Goal: Task Accomplishment & Management: Manage account settings

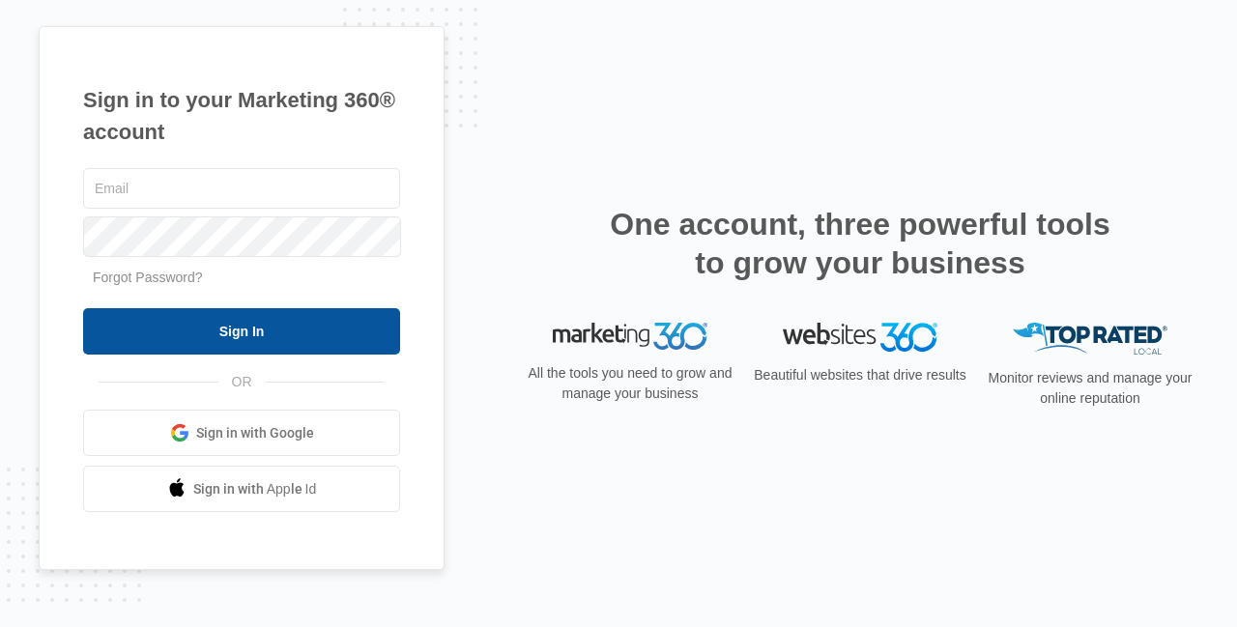
type input "[PERSON_NAME][EMAIL_ADDRESS][DOMAIN_NAME]"
click at [211, 337] on input "Sign In" at bounding box center [241, 331] width 317 height 46
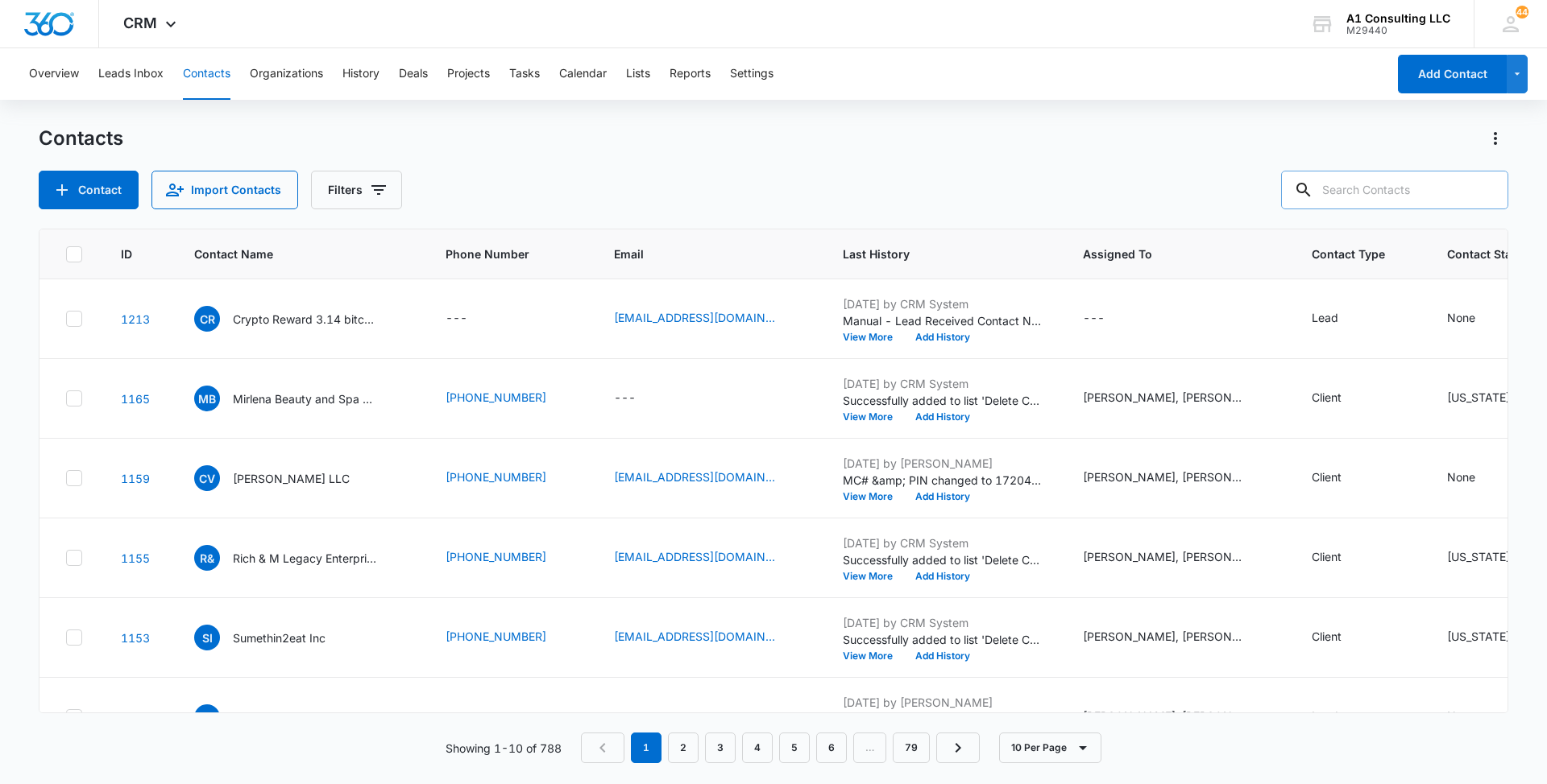
click at [1391, 190] on input "text" at bounding box center [1394, 190] width 228 height 38
paste input "RodriCon Corporation"
type input "RodriCon Corporation"
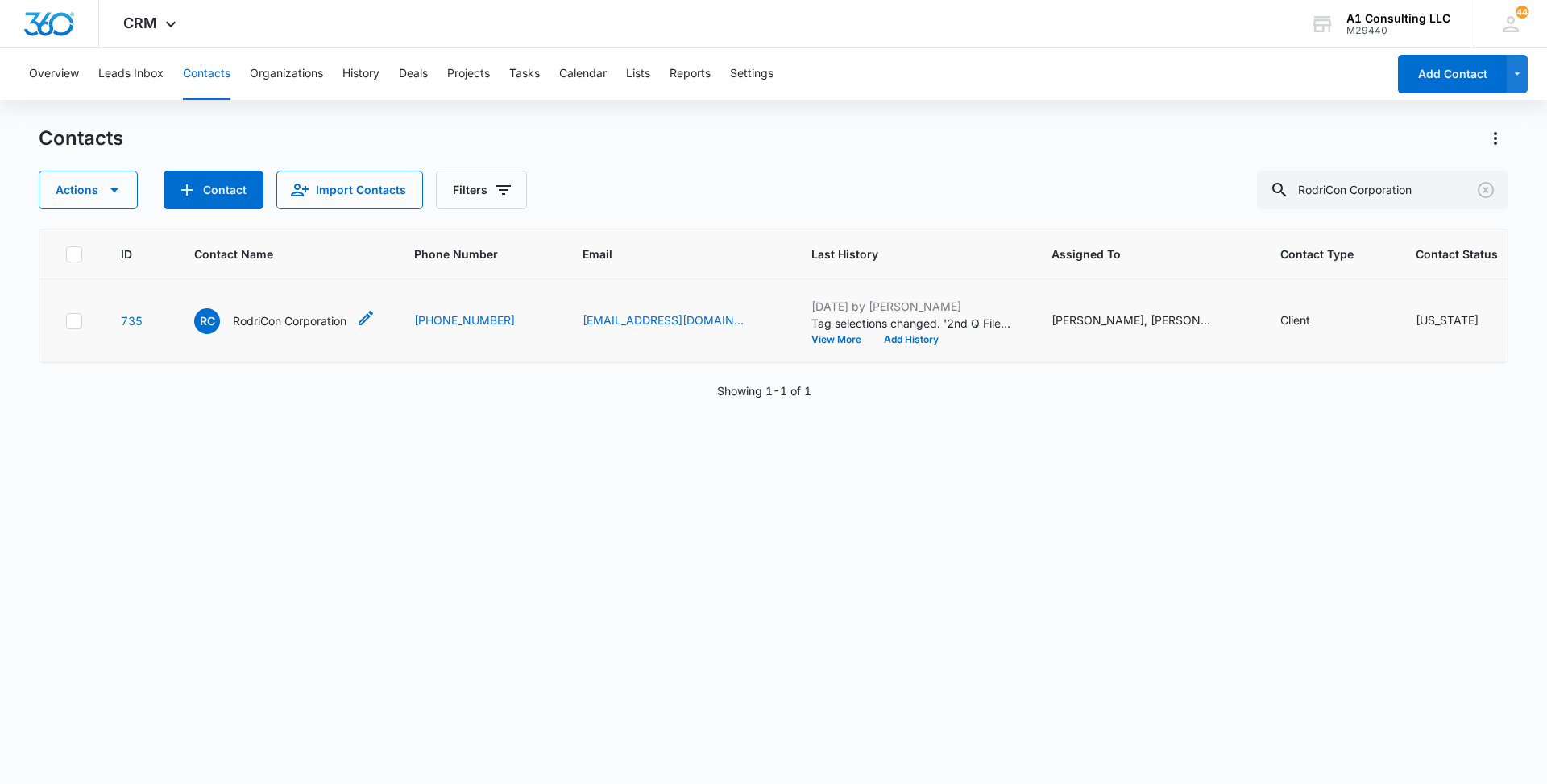
click at [263, 329] on p "RodriCon Corporation" at bounding box center [289, 321] width 113 height 17
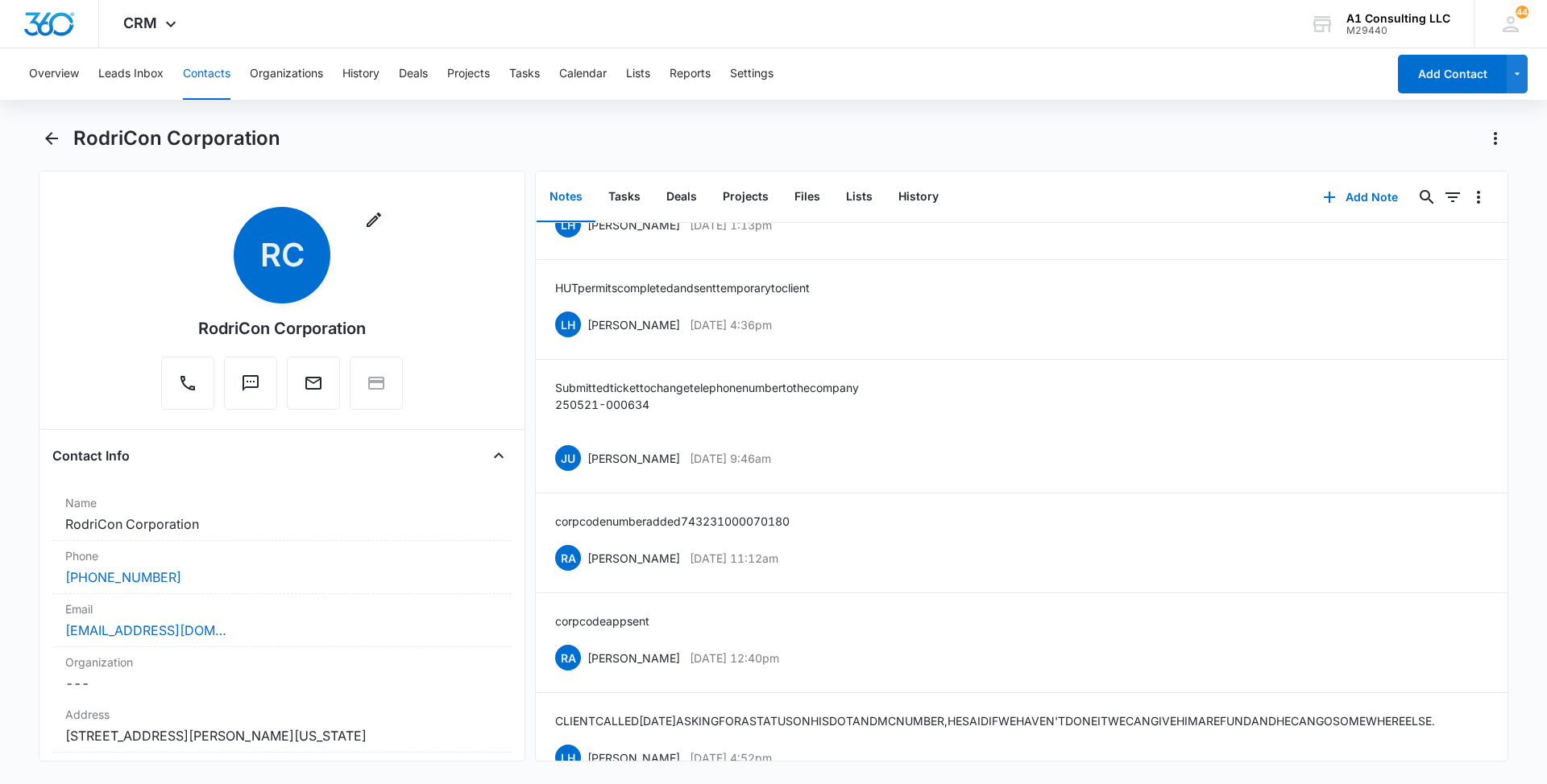
scroll to position [931, 0]
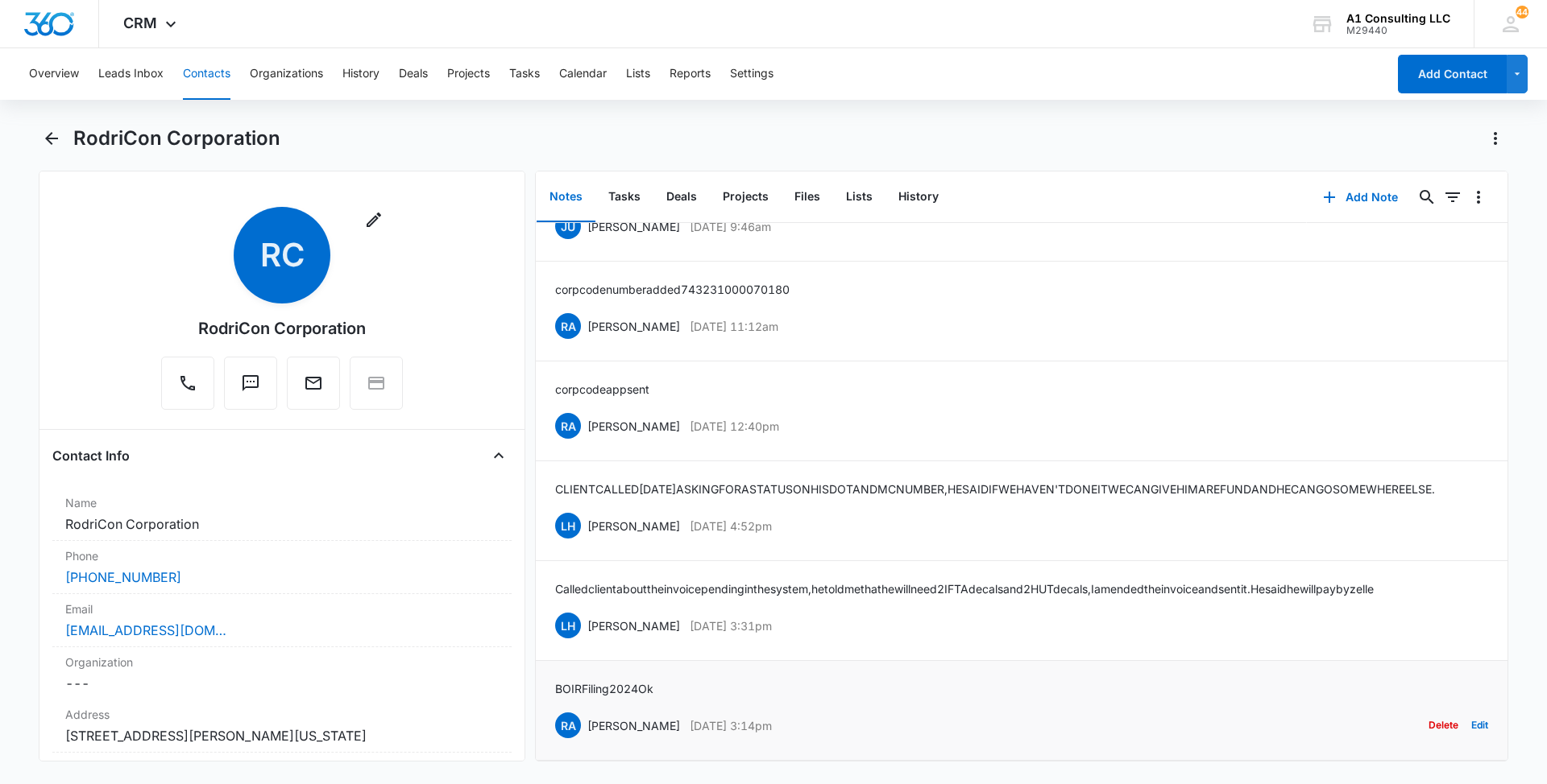
drag, startPoint x: 814, startPoint y: 705, endPoint x: 586, endPoint y: 713, distance: 228.1
click at [586, 713] on div "RA [PERSON_NAME] [DATE] 3:14pm Delete Edit" at bounding box center [1021, 725] width 933 height 31
copy div "[PERSON_NAME] [DATE] 3:14pm"
drag, startPoint x: 668, startPoint y: 662, endPoint x: 548, endPoint y: 662, distance: 120.0
click at [548, 662] on li "BOIR Filing 2024 Ok RA [PERSON_NAME] [DATE] 3:14pm Delete Edit" at bounding box center [1022, 712] width 972 height 100
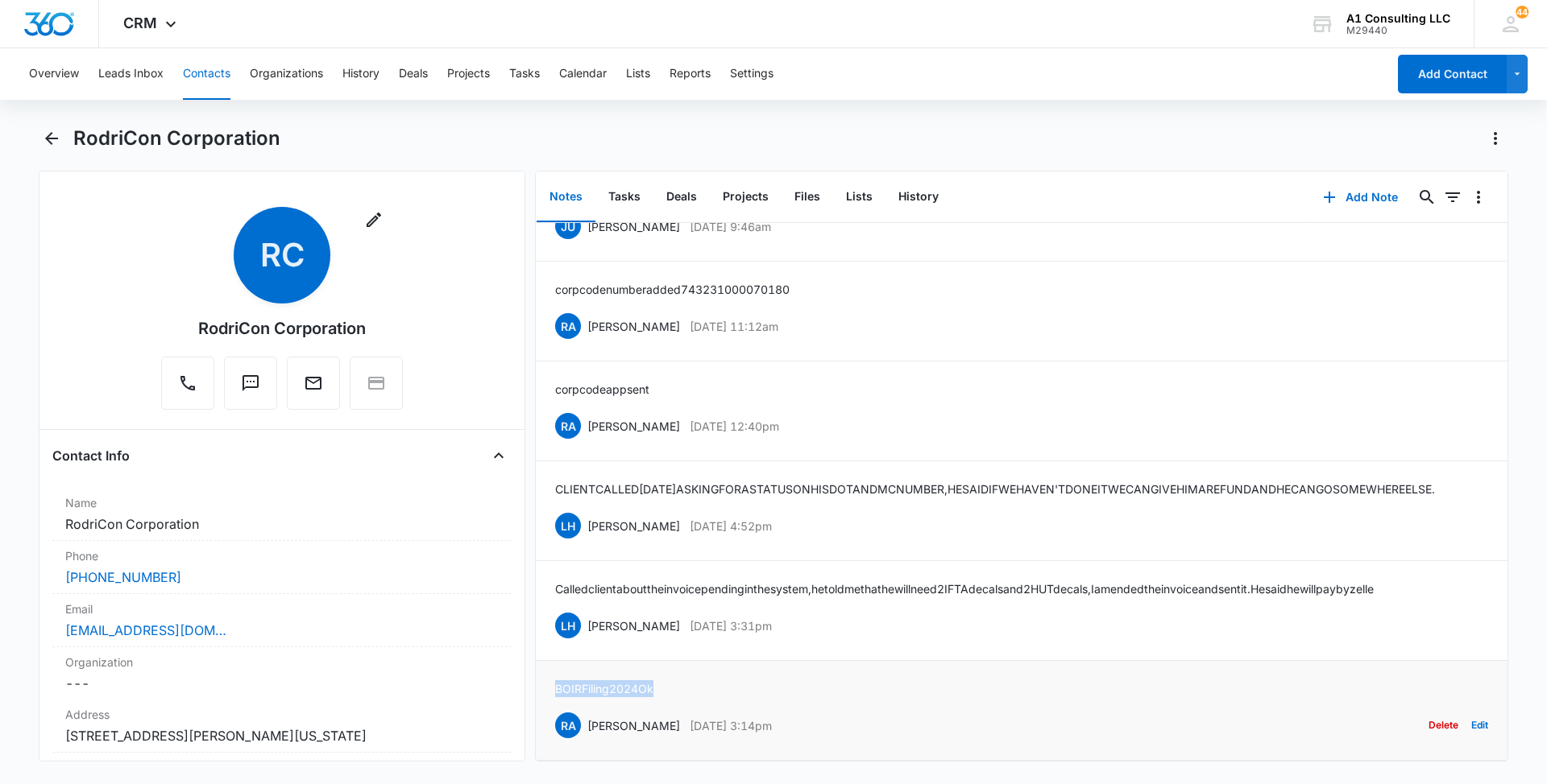
copy p "BOIR Filing 2024 Ok"
drag, startPoint x: 722, startPoint y: 598, endPoint x: 589, endPoint y: 597, distance: 133.0
click at [589, 611] on div "LH [PERSON_NAME] [DATE] 3:31pm Delete Edit" at bounding box center [1021, 626] width 933 height 31
copy div "[PERSON_NAME] [DATE] 3:31pm"
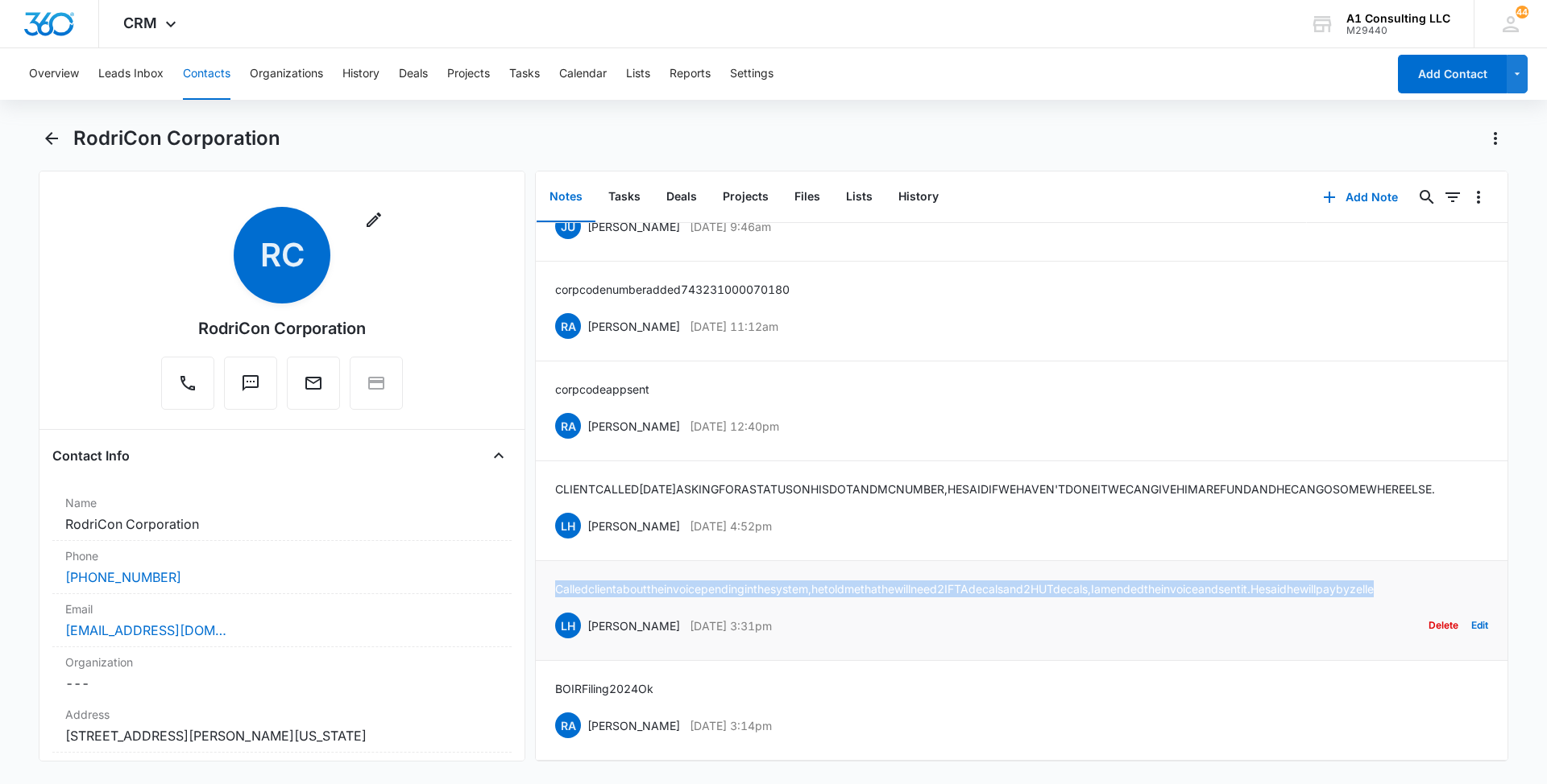
drag, startPoint x: 584, startPoint y: 567, endPoint x: 554, endPoint y: 553, distance: 33.1
click at [554, 562] on li "Called client about the invoice pending in the system, he told me that he will …" at bounding box center [1022, 612] width 972 height 100
copy p "Called client about the invoice pending in the system, he told me that he will …"
drag, startPoint x: 780, startPoint y: 481, endPoint x: 589, endPoint y: 482, distance: 191.0
click at [589, 513] on div "LH [PERSON_NAME] [DATE] 4:52pm" at bounding box center [663, 526] width 217 height 26
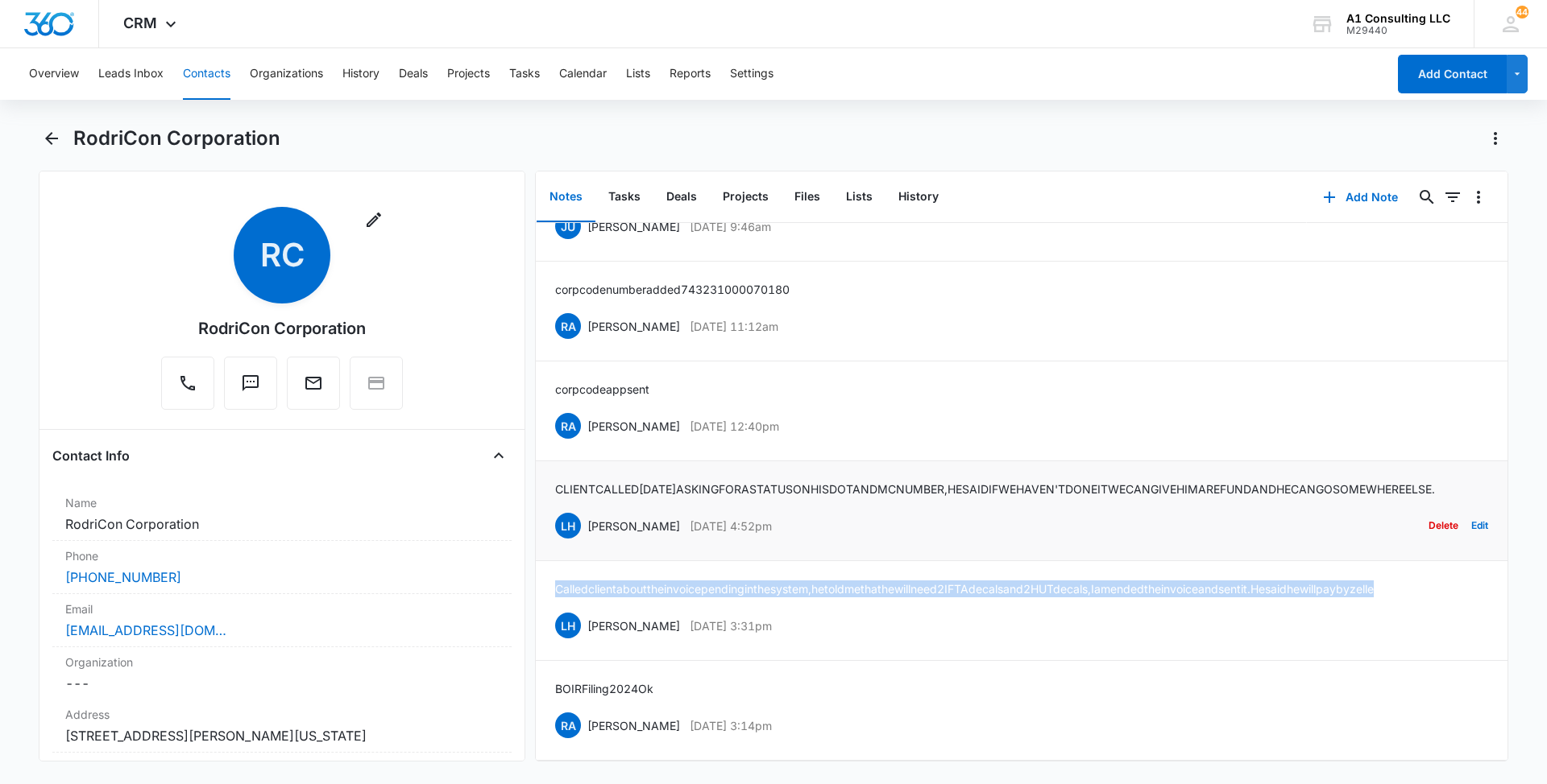
copy div "[PERSON_NAME] [DATE] 4:52pm"
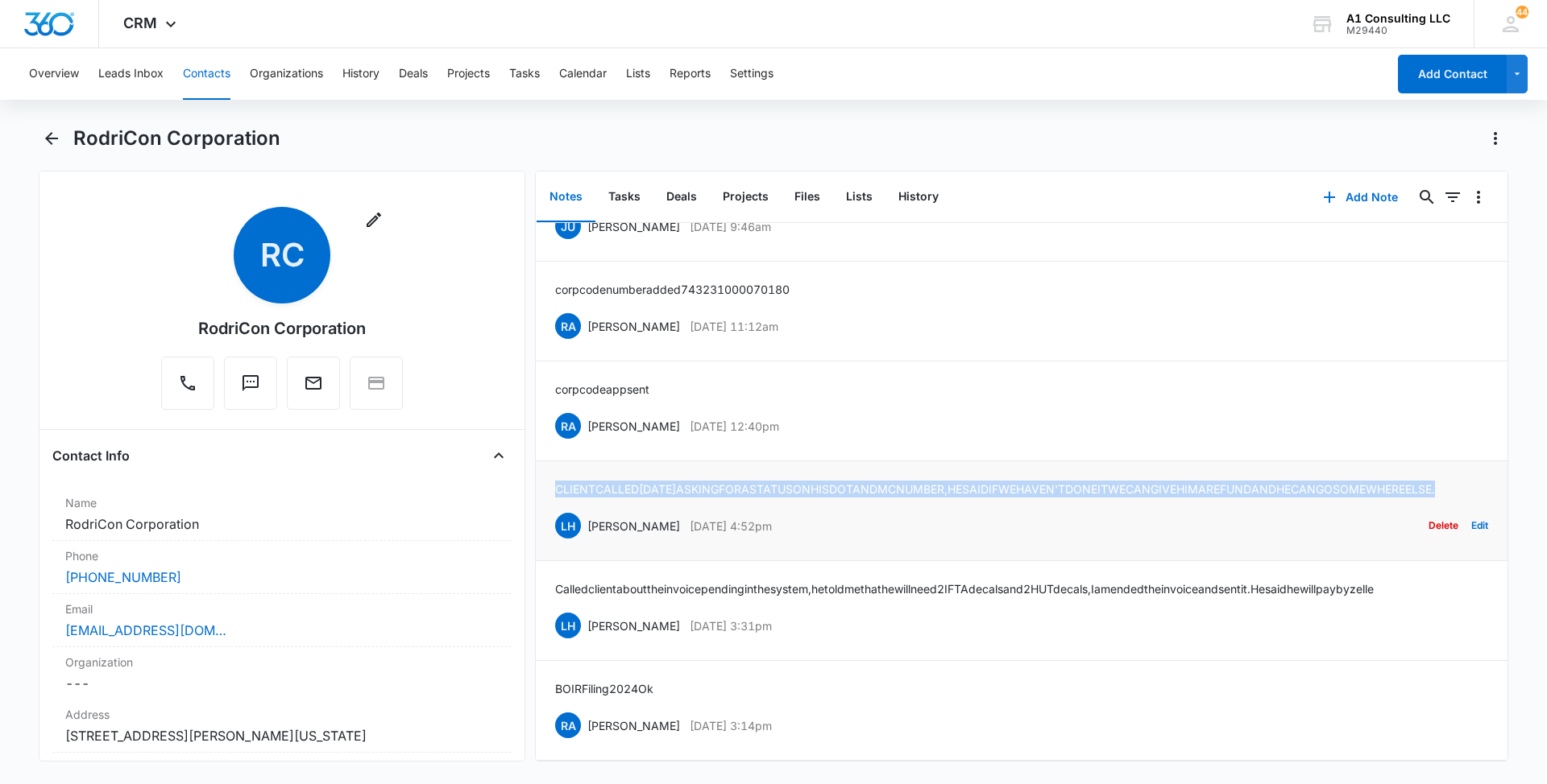
drag, startPoint x: 669, startPoint y: 452, endPoint x: 554, endPoint y: 437, distance: 116.0
click at [554, 462] on li "CLIENT CALLED [DATE] ASKING FOR A STATUS ON HIS DOT AND MC NUMBER, HE SAID IF W…" at bounding box center [1022, 512] width 972 height 100
copy p "CLIENT CALLED [DATE] ASKING FOR A STATUS ON HIS DOT AND MC NUMBER, HE SAID IF W…"
drag, startPoint x: 784, startPoint y: 370, endPoint x: 588, endPoint y: 367, distance: 196.0
click at [588, 411] on div "RA [PERSON_NAME] [DATE] 12:40pm Delete Edit" at bounding box center [1021, 426] width 933 height 31
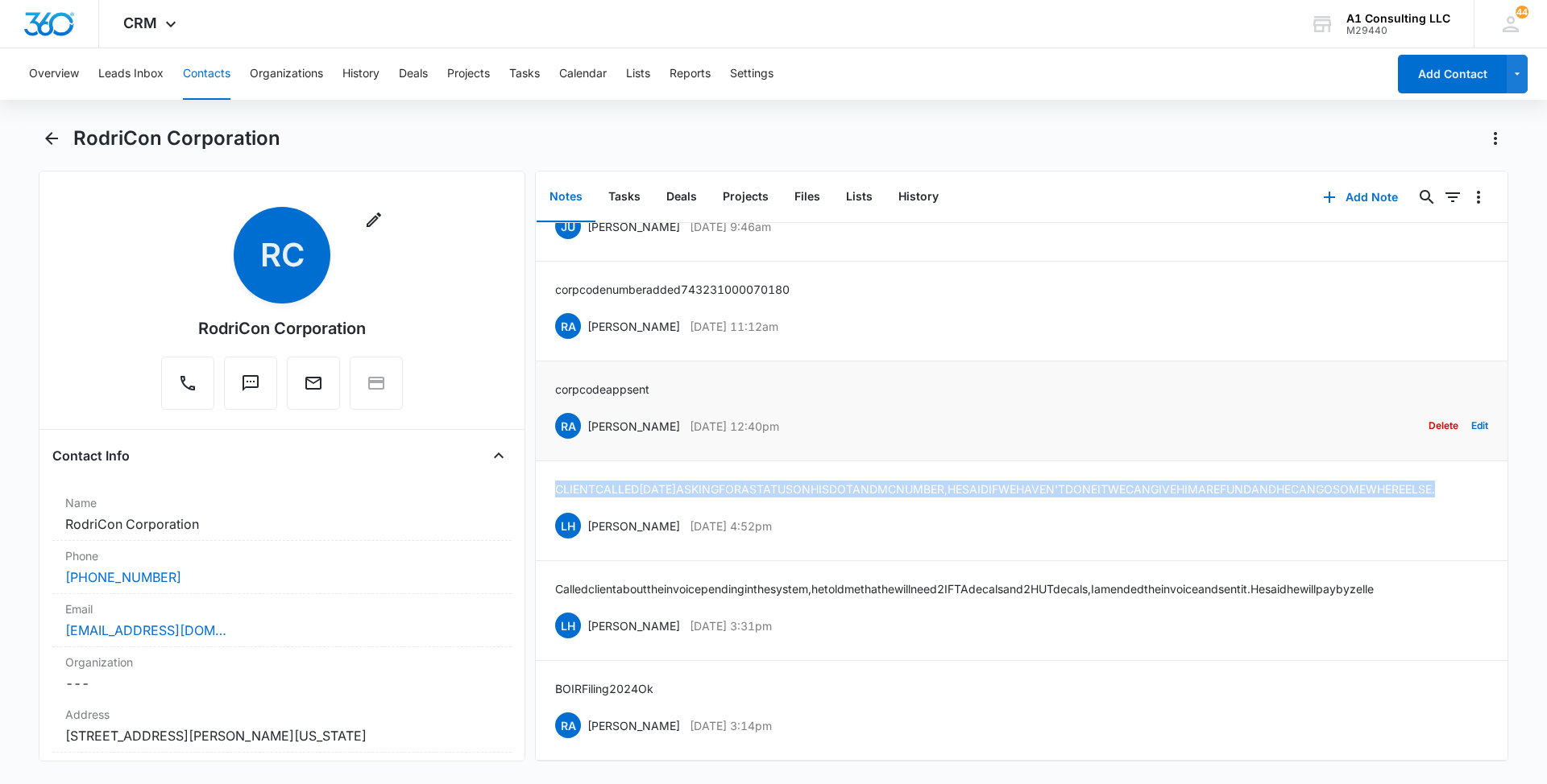
copy div "[PERSON_NAME] [DATE] 12:40pm"
drag, startPoint x: 666, startPoint y: 328, endPoint x: 548, endPoint y: 327, distance: 118.0
click at [548, 362] on li "corp code app sent RA [PERSON_NAME] [DATE] 12:40pm Delete Edit" at bounding box center [1022, 412] width 972 height 100
copy p "corp code app sent"
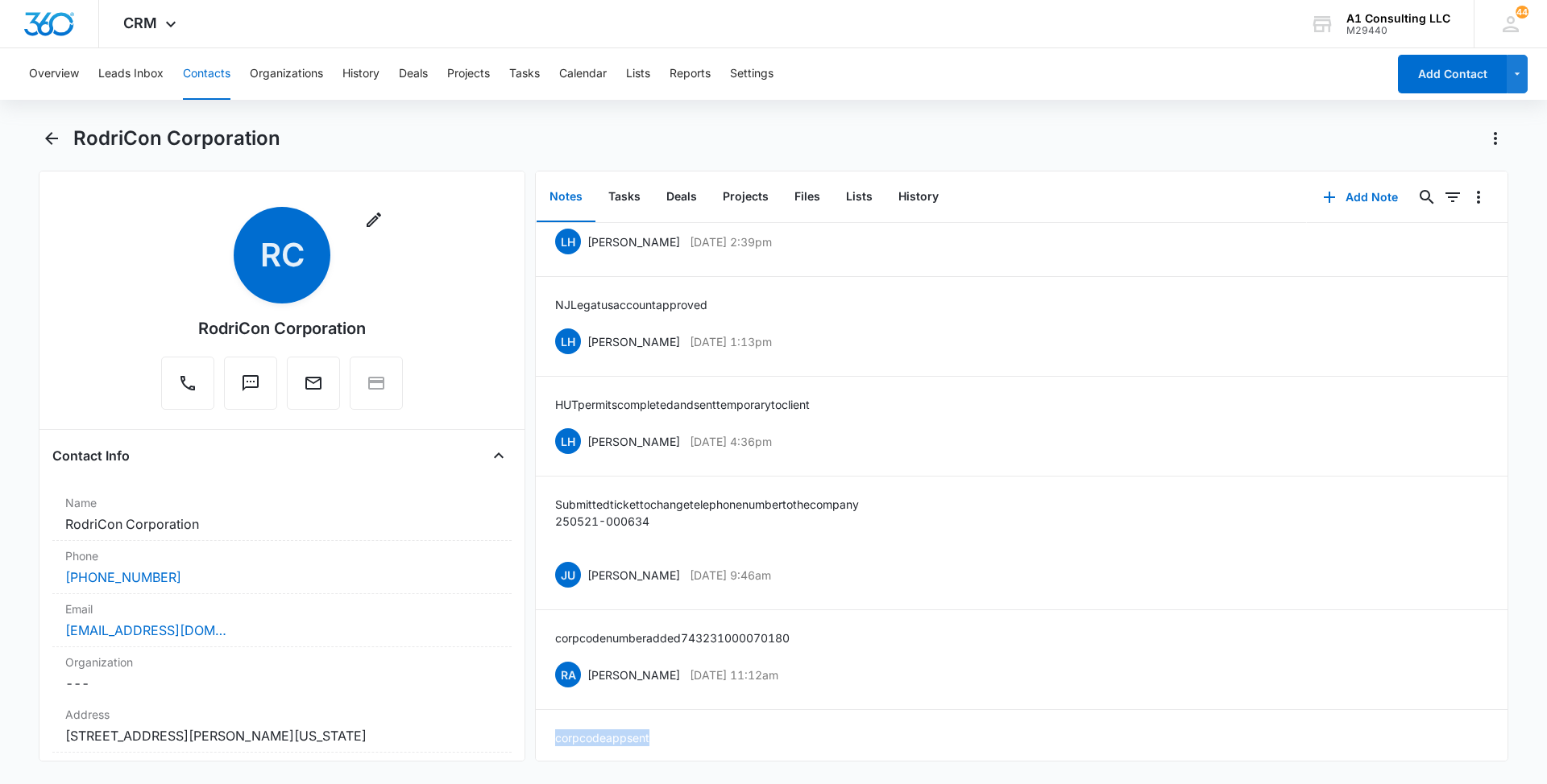
scroll to position [502, 0]
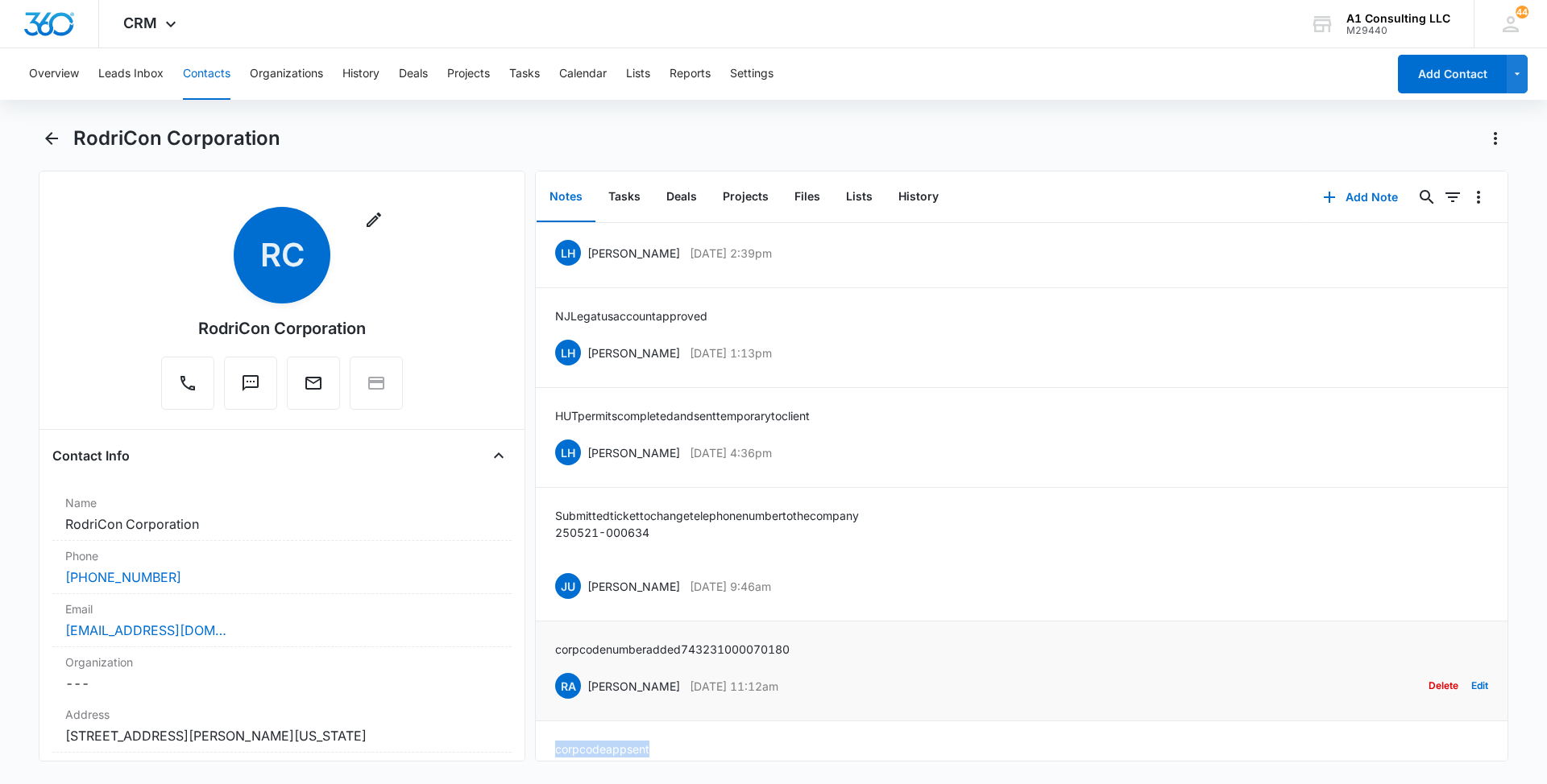
drag, startPoint x: 815, startPoint y: 701, endPoint x: 583, endPoint y: 701, distance: 232.0
click at [583, 701] on div "RA [PERSON_NAME] [DATE] 11:12am Delete Edit" at bounding box center [1021, 686] width 933 height 31
copy div "[PERSON_NAME] [DATE] 11:12am"
drag, startPoint x: 819, startPoint y: 660, endPoint x: 553, endPoint y: 661, distance: 266.0
click at [553, 661] on li "corp code number added 743 231 000 07018 0 RA [PERSON_NAME] [DATE] 11:12am Dele…" at bounding box center [1022, 672] width 972 height 100
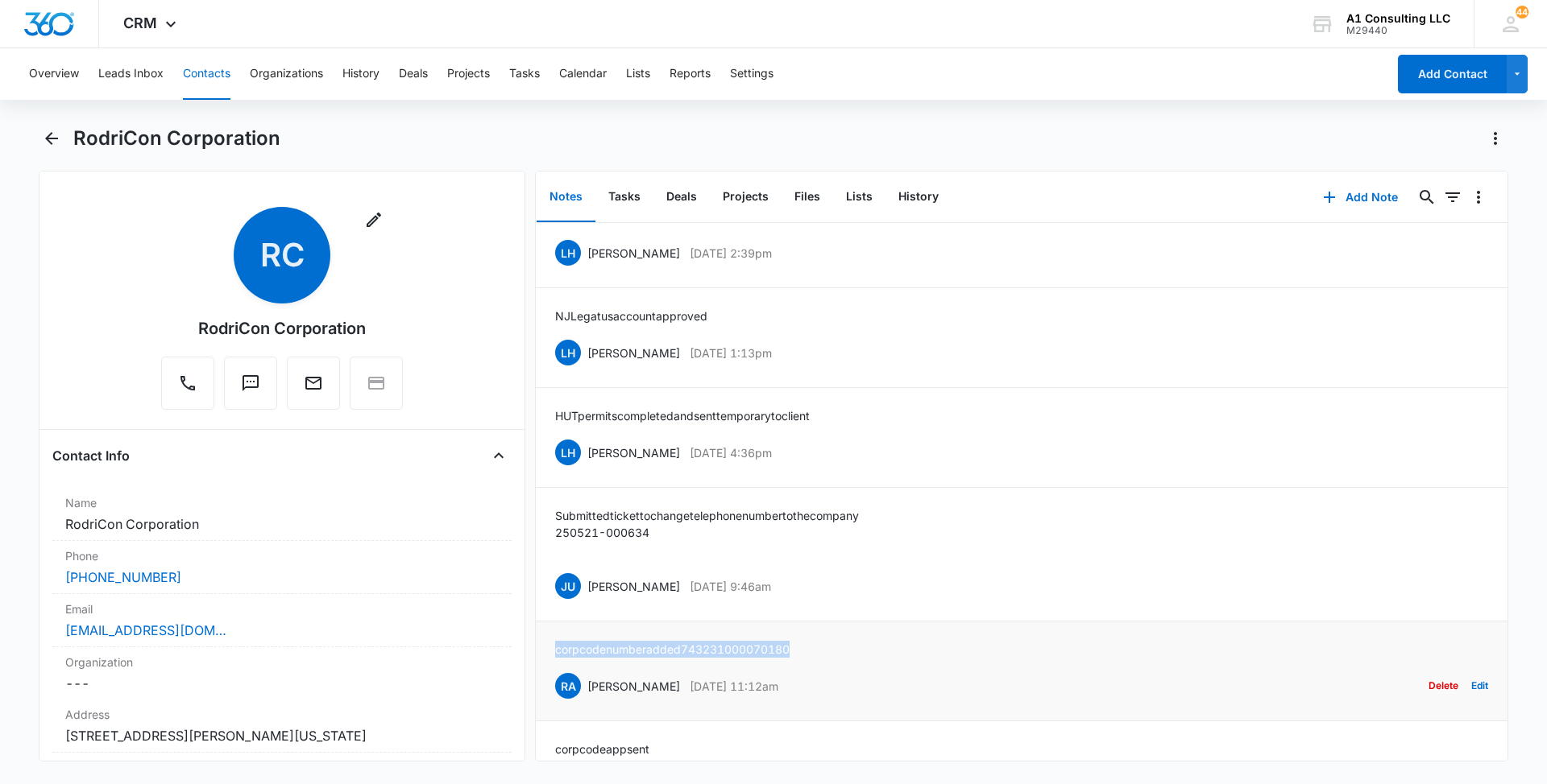
copy p "corp code number added 743 231 000 07018 0"
drag, startPoint x: 822, startPoint y: 605, endPoint x: 588, endPoint y: 605, distance: 234.0
click at [588, 602] on div "JU [PERSON_NAME] [DATE] 9:46am Delete Edit" at bounding box center [1021, 586] width 933 height 31
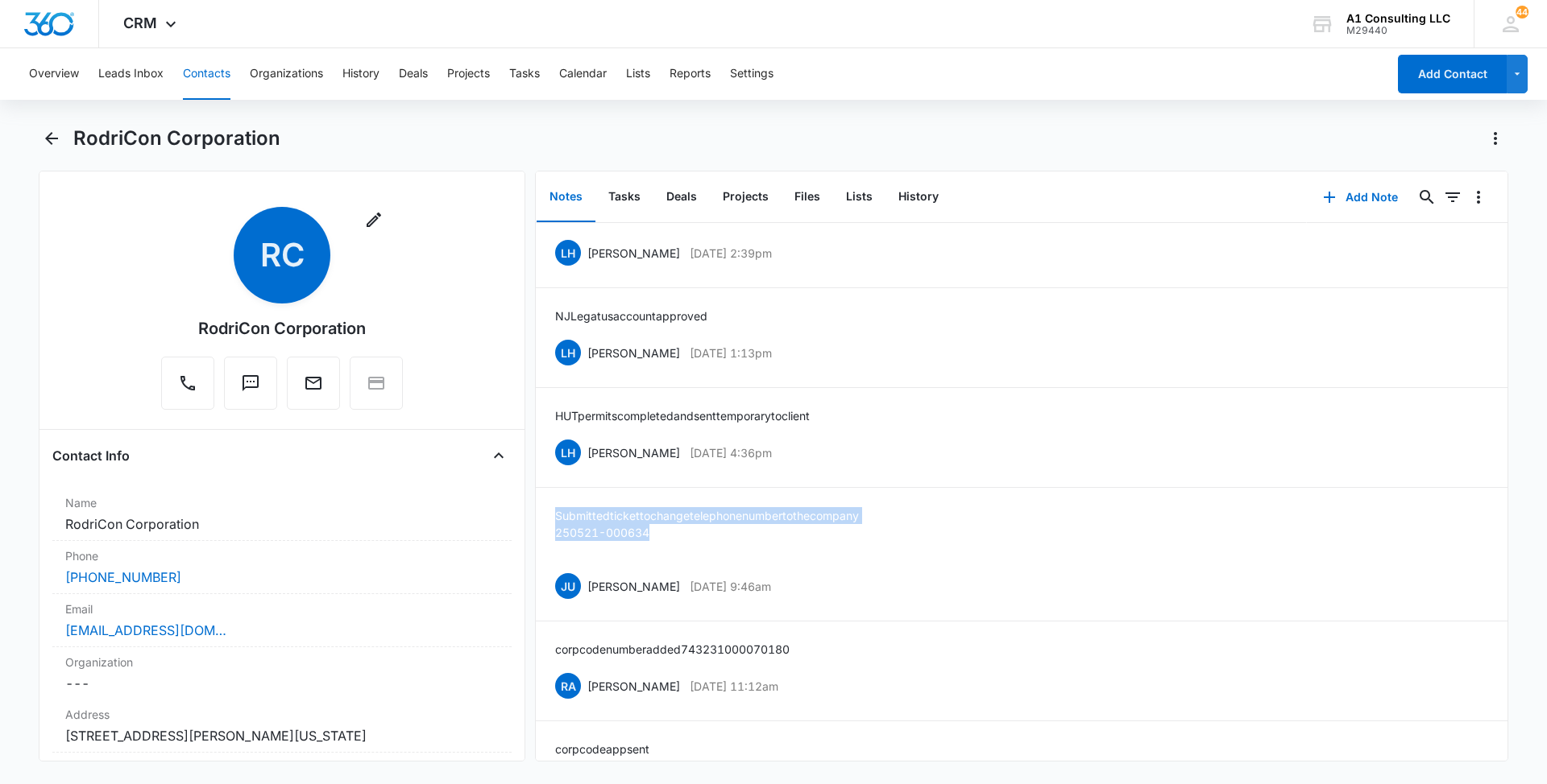
drag, startPoint x: 608, startPoint y: 543, endPoint x: 532, endPoint y: 540, distance: 76.1
click at [532, 540] on div "Remove RC RodriCon Corporation Contact Info Name Cancel Save Changes RodriCon C…" at bounding box center [773, 466] width 1469 height 591
drag, startPoint x: 800, startPoint y: 469, endPoint x: 585, endPoint y: 469, distance: 215.0
click at [585, 468] on div "LH [PERSON_NAME] [DATE] 4:36pm Delete Edit" at bounding box center [1021, 452] width 933 height 31
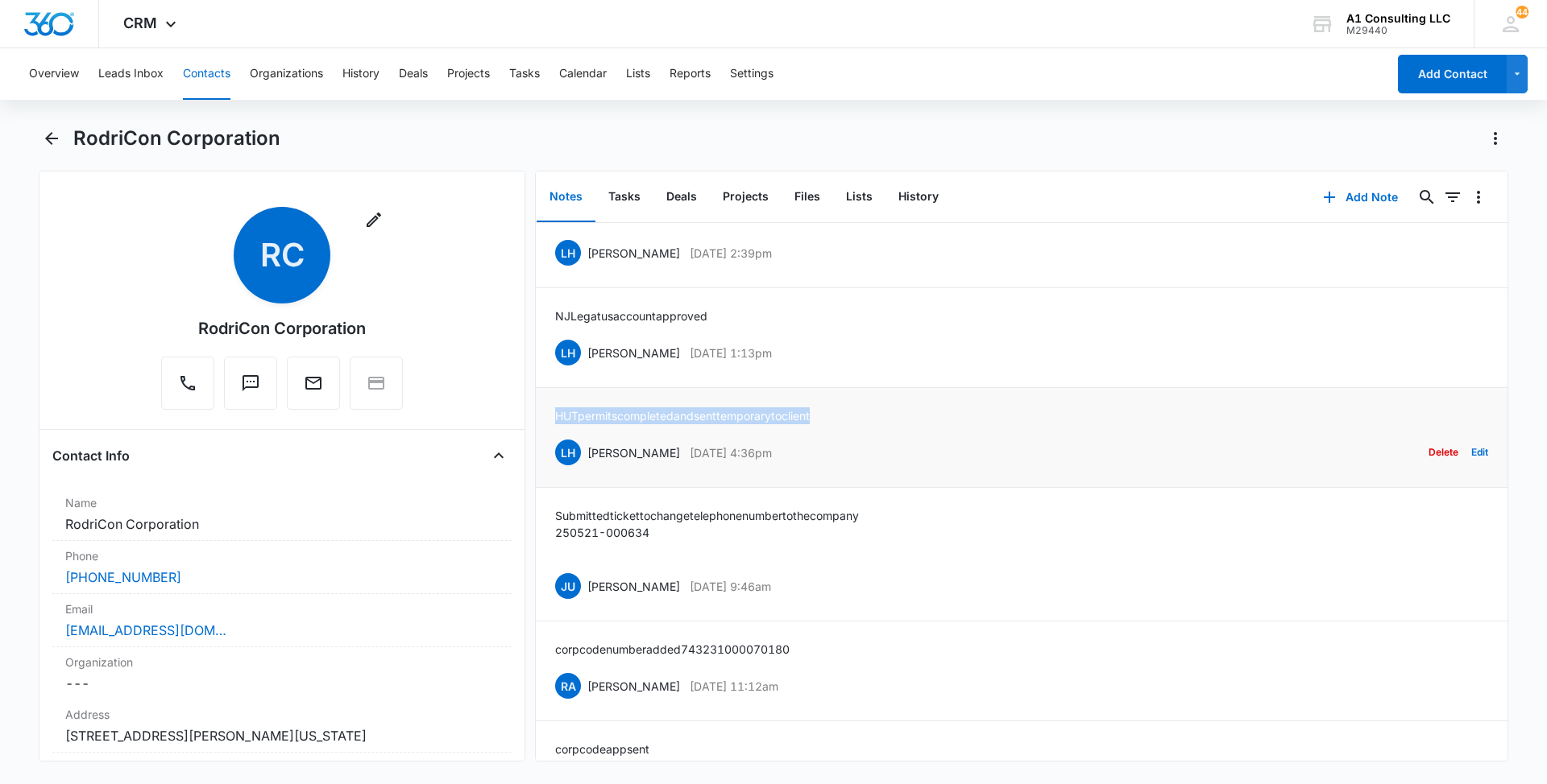
drag, startPoint x: 839, startPoint y: 427, endPoint x: 548, endPoint y: 432, distance: 291.0
click at [548, 432] on li "HUT permits completed and sent temporary to client LH [PERSON_NAME] [DATE] 4:36…" at bounding box center [1022, 438] width 972 height 100
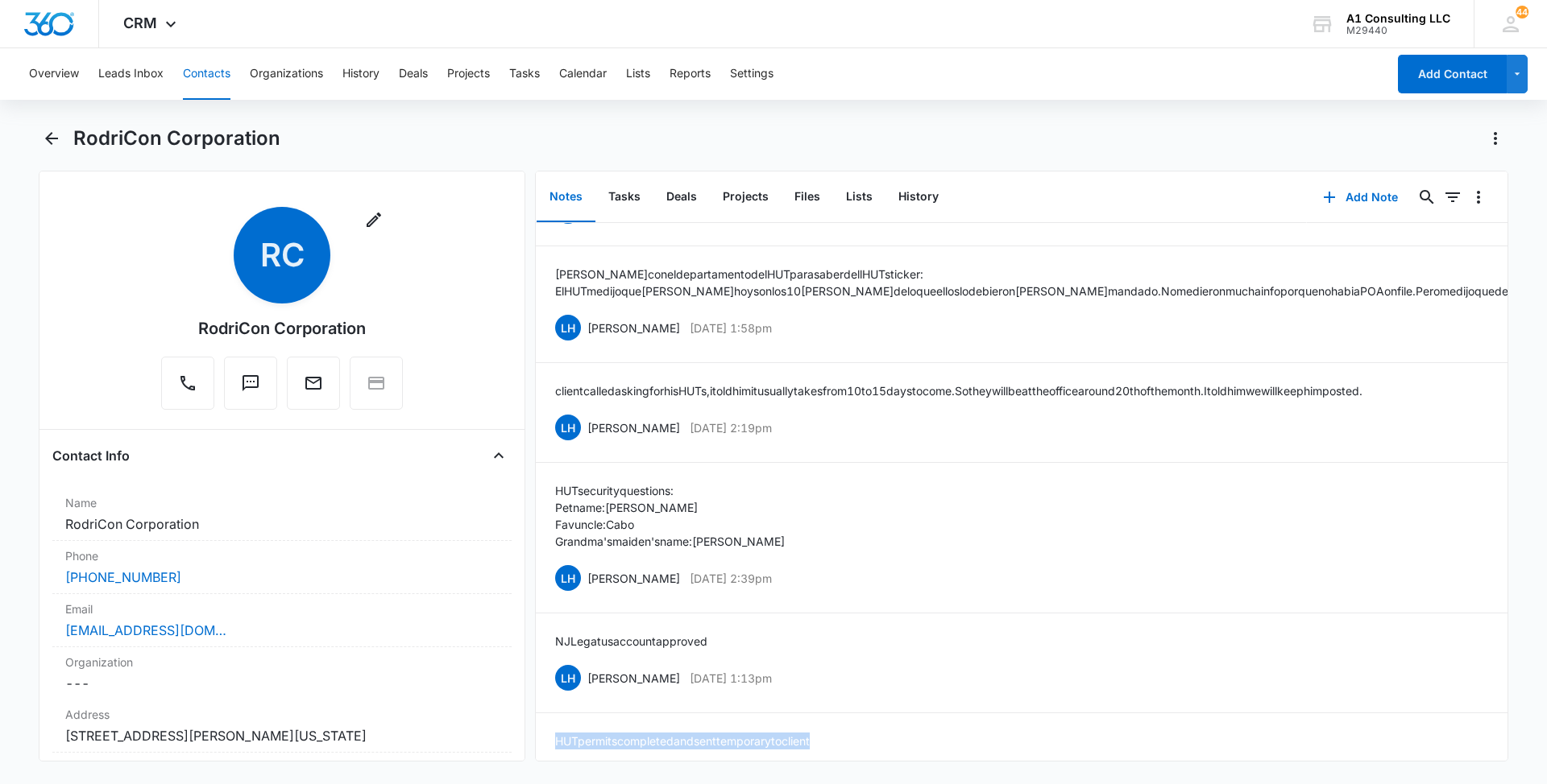
scroll to position [165, 0]
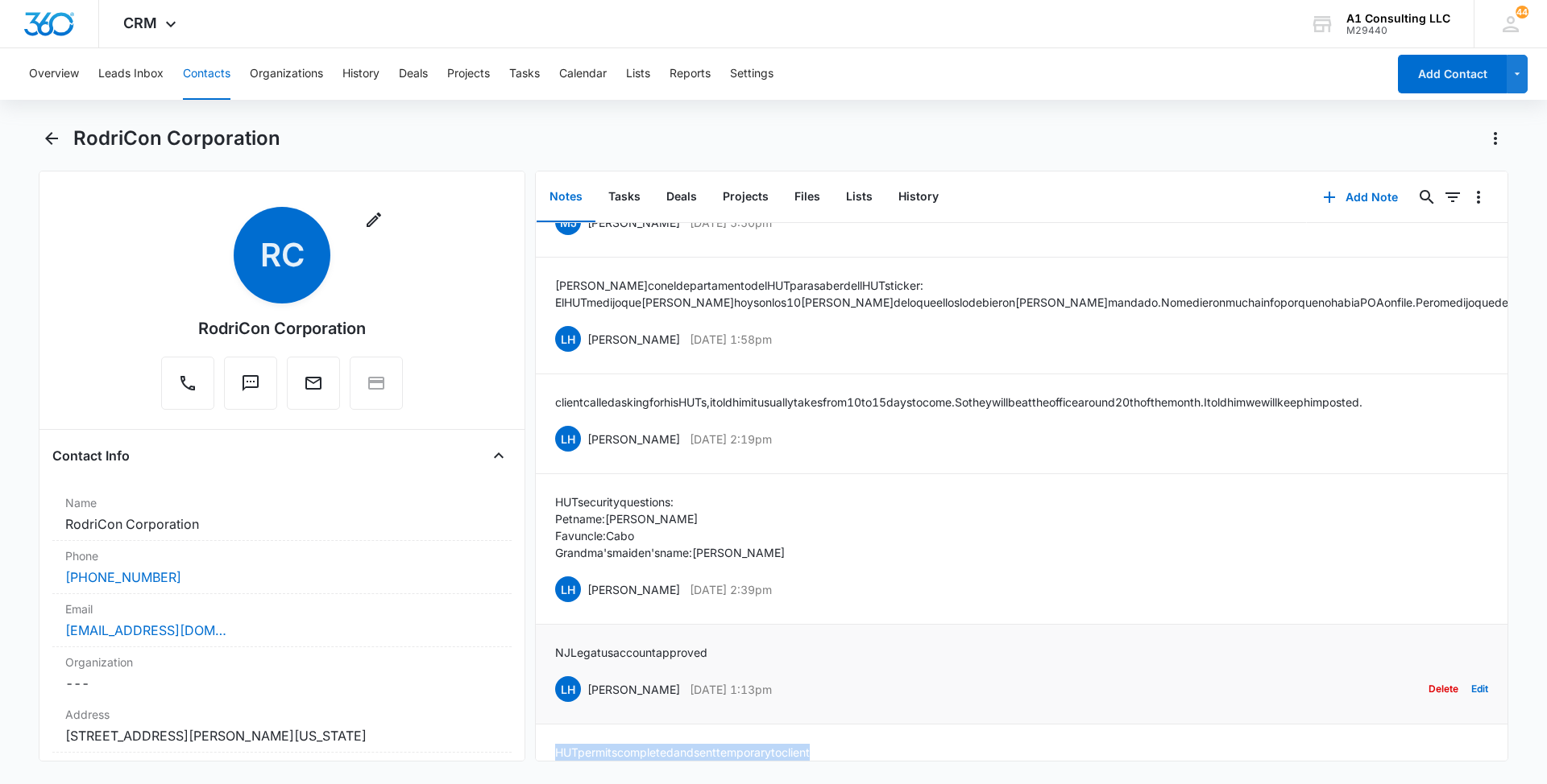
drag, startPoint x: 809, startPoint y: 698, endPoint x: 585, endPoint y: 703, distance: 224.1
click at [585, 703] on div "LH [PERSON_NAME] [DATE] 1:13pm Delete Edit" at bounding box center [1021, 689] width 933 height 31
drag, startPoint x: 721, startPoint y: 662, endPoint x: 544, endPoint y: 662, distance: 177.0
click at [544, 662] on li "NJ Legatus account approved LH [PERSON_NAME] [DATE] 1:13pm Delete Edit" at bounding box center [1022, 675] width 972 height 100
drag, startPoint x: 786, startPoint y: 600, endPoint x: 625, endPoint y: 610, distance: 161.3
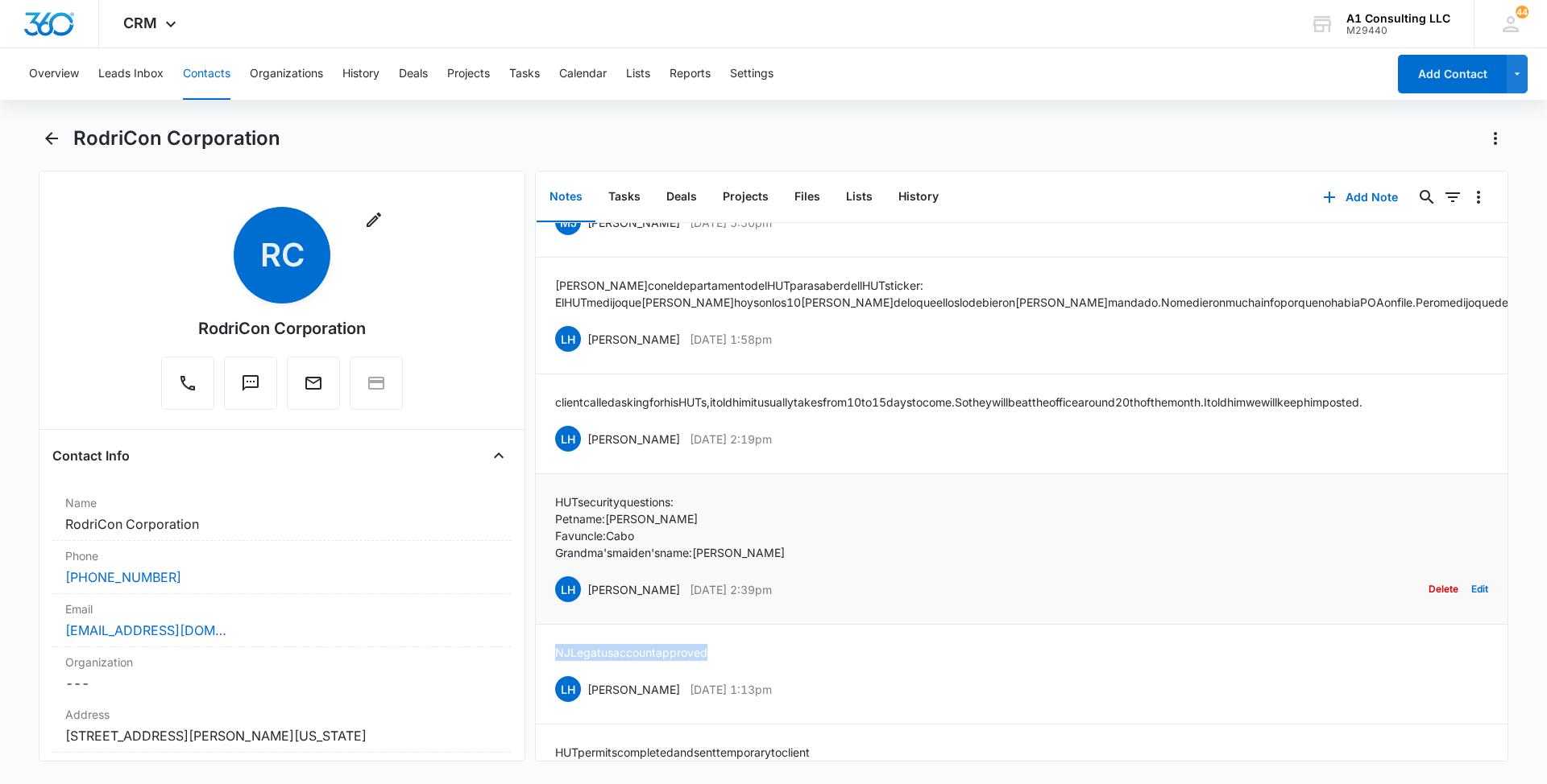
click at [623, 602] on div "LH [PERSON_NAME] [DATE] 2:39pm" at bounding box center [663, 589] width 217 height 26
drag, startPoint x: 625, startPoint y: 610, endPoint x: 997, endPoint y: 613, distance: 372.0
click at [999, 605] on div "LH [PERSON_NAME] [DATE] 2:39pm Delete Edit" at bounding box center [1021, 589] width 933 height 31
drag, startPoint x: 695, startPoint y: 604, endPoint x: 582, endPoint y: 605, distance: 113.0
click at [582, 605] on div "LH [PERSON_NAME] [DATE] 2:39pm Delete Edit" at bounding box center [1021, 589] width 933 height 31
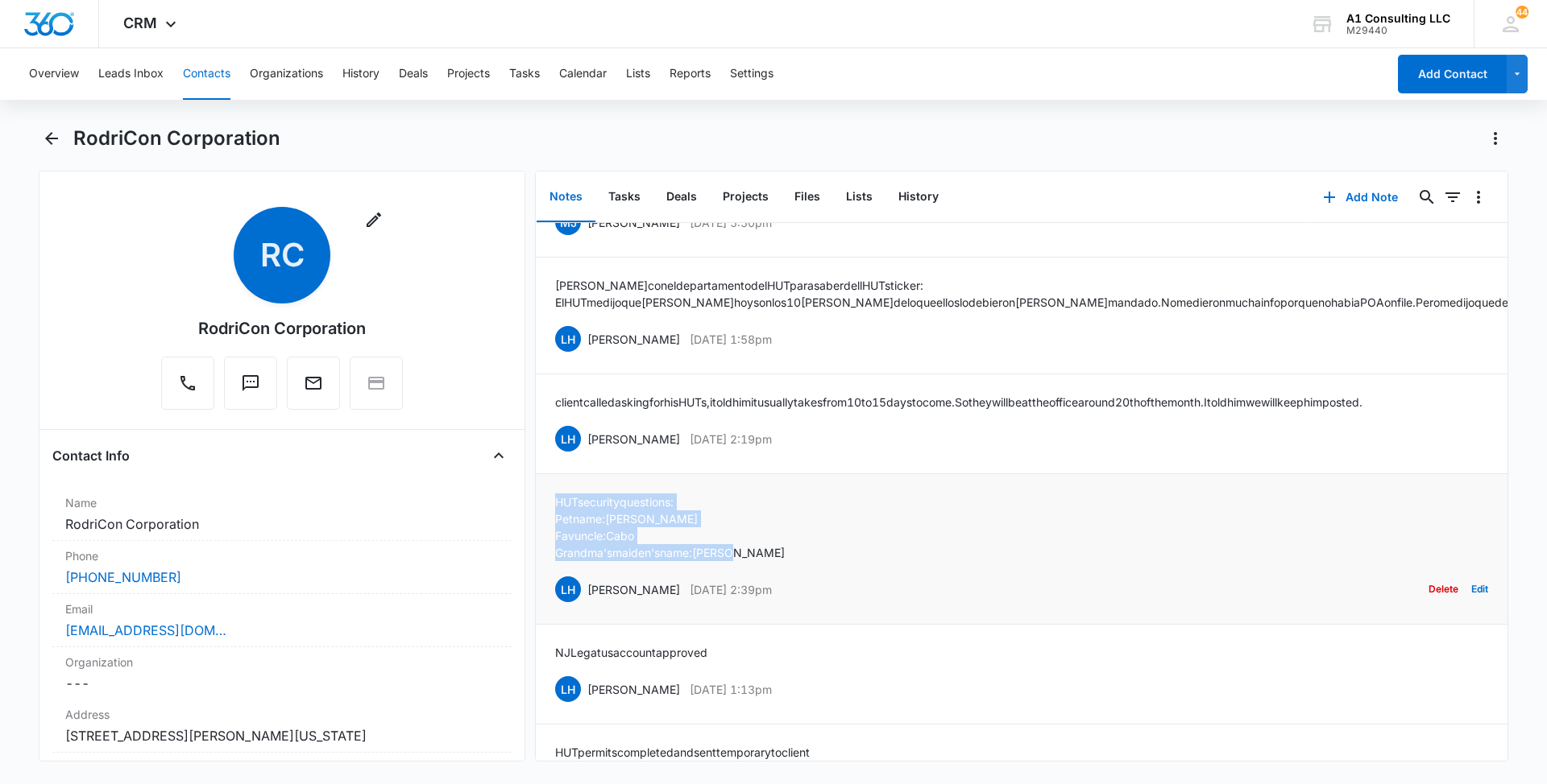
drag, startPoint x: 751, startPoint y: 569, endPoint x: 539, endPoint y: 519, distance: 217.8
click at [539, 519] on li "HUT security questions: Pet name: [PERSON_NAME] uncle: Cabo Grandma's maiden's …" at bounding box center [1022, 549] width 972 height 151
drag, startPoint x: 804, startPoint y: 455, endPoint x: 583, endPoint y: 452, distance: 221.0
click at [583, 452] on div "LH [PERSON_NAME] [DATE] 2:19pm Delete Edit" at bounding box center [1021, 438] width 933 height 31
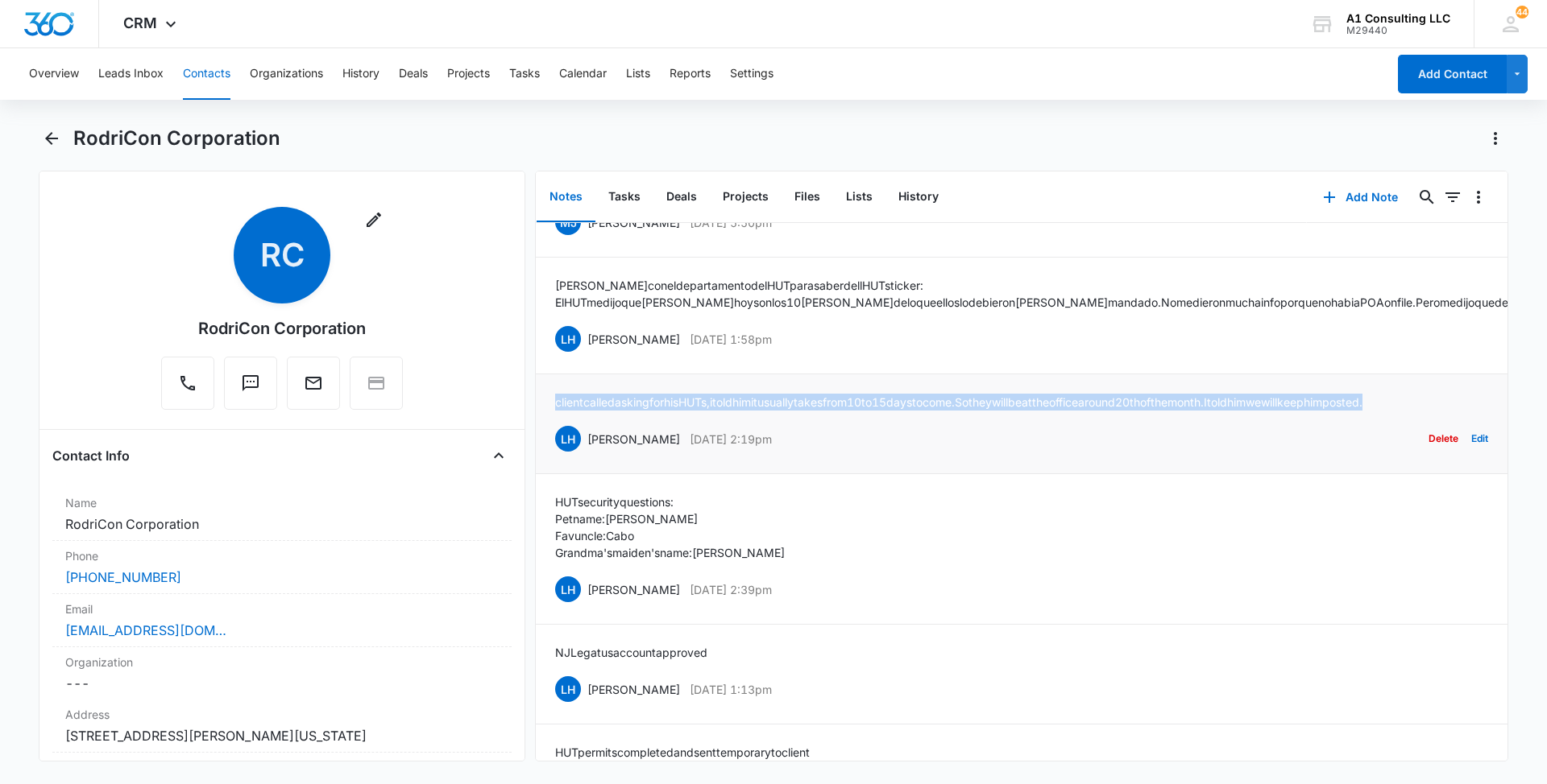
drag, startPoint x: 594, startPoint y: 419, endPoint x: 543, endPoint y: 402, distance: 53.8
click at [543, 402] on li "client called asking for his HUTs, i told him it usually takes from 10 to 15 da…" at bounding box center [1022, 424] width 972 height 100
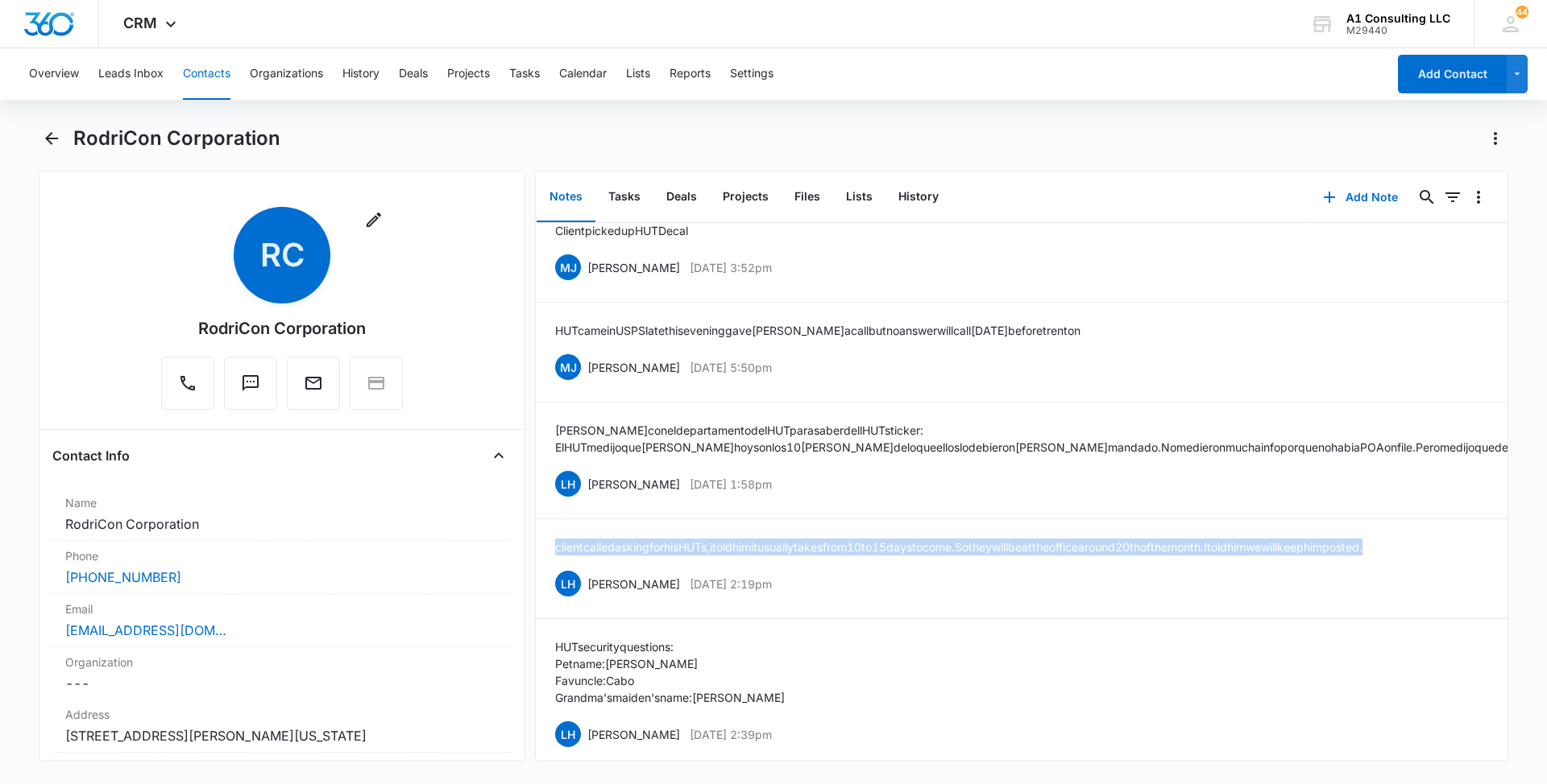
scroll to position [0, 0]
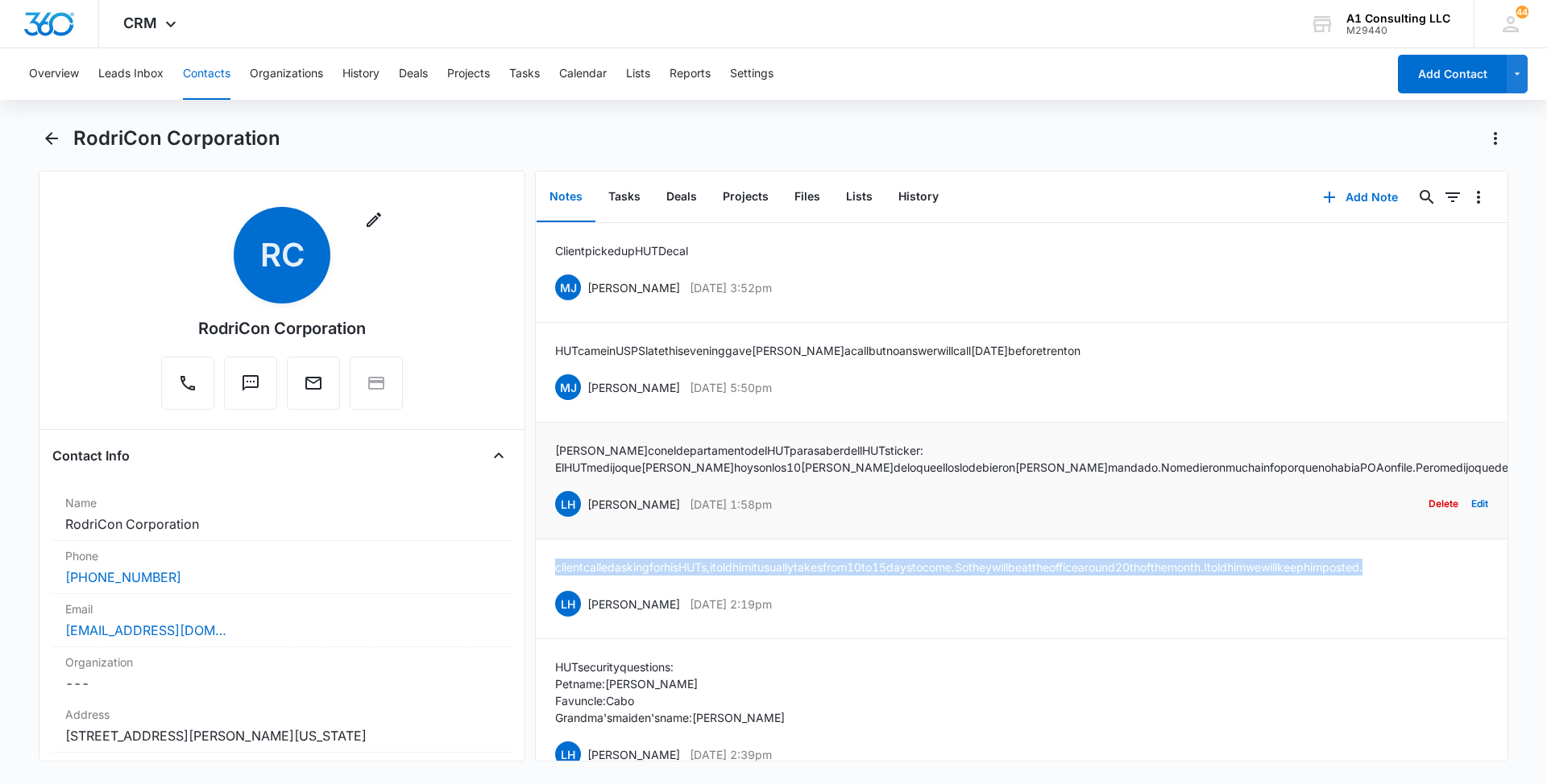
drag, startPoint x: 795, startPoint y: 505, endPoint x: 582, endPoint y: 500, distance: 213.1
click at [582, 500] on div "LH [PERSON_NAME] [DATE] 1:58pm Delete Edit" at bounding box center [1021, 504] width 933 height 31
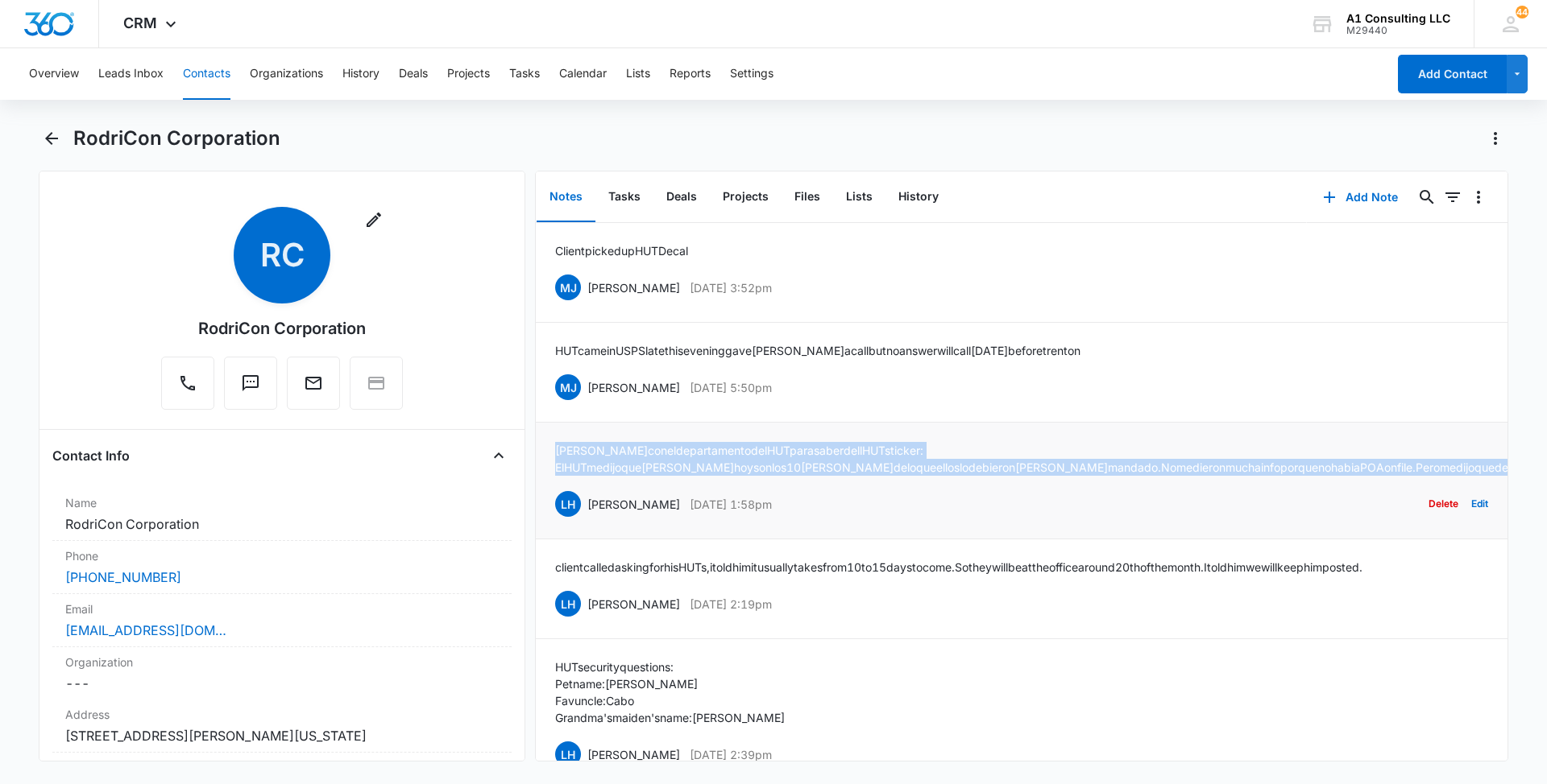
drag, startPoint x: 1383, startPoint y: 466, endPoint x: 546, endPoint y: 444, distance: 837.3
click at [547, 444] on li "[PERSON_NAME] con el departamento del HUT para saber dell HUT sticker: El HUT m…" at bounding box center [1022, 481] width 972 height 117
drag, startPoint x: 827, startPoint y: 387, endPoint x: 583, endPoint y: 383, distance: 244.0
click at [583, 383] on div "[PERSON_NAME] [PERSON_NAME] [DATE] 5:50pm Delete Edit" at bounding box center [1021, 387] width 933 height 31
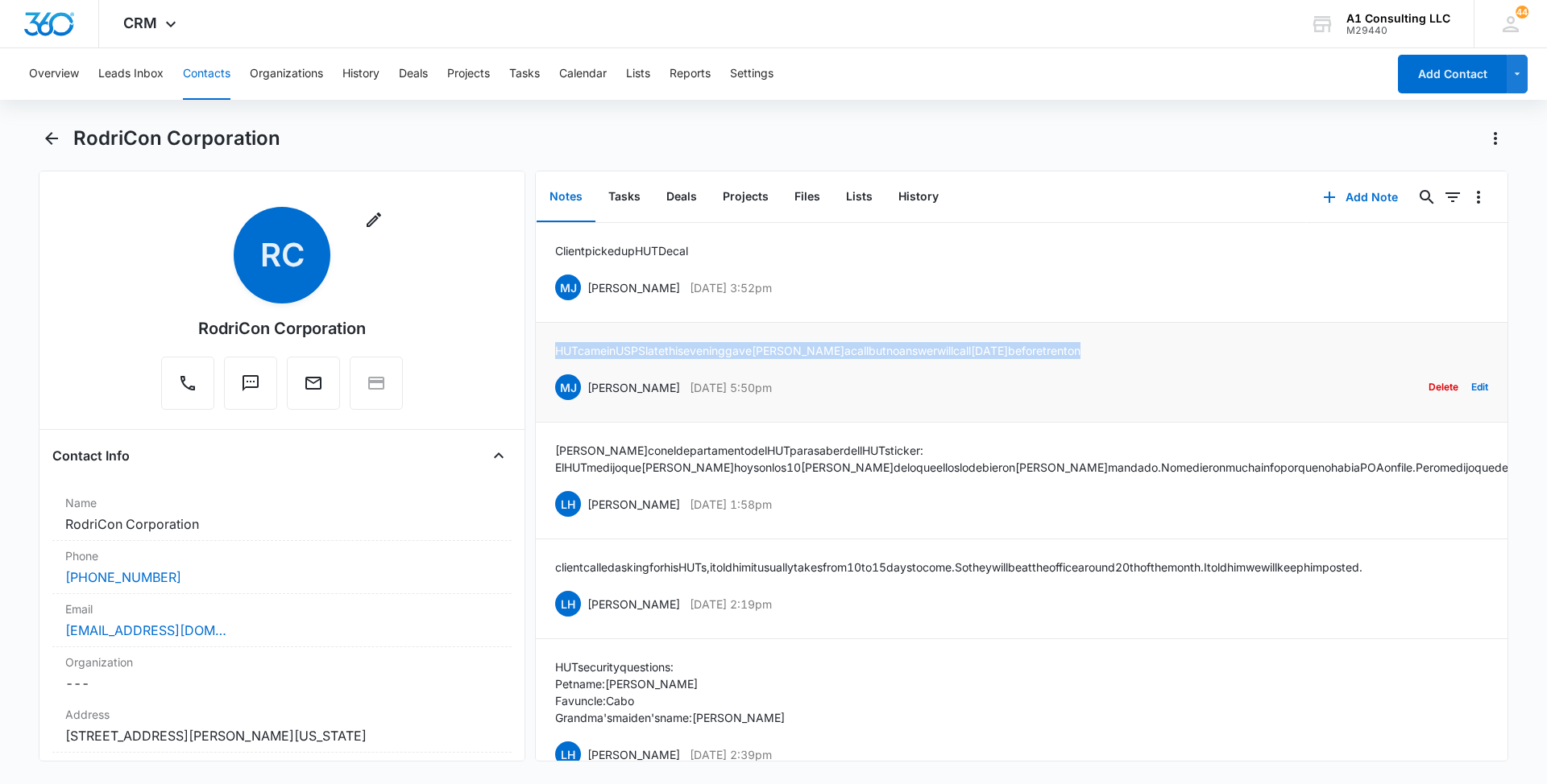
drag, startPoint x: 1099, startPoint y: 351, endPoint x: 548, endPoint y: 351, distance: 551.0
click at [548, 351] on li "HUT came in [GEOGRAPHIC_DATA] late this evening gave [PERSON_NAME] a call but n…" at bounding box center [1022, 373] width 972 height 100
drag, startPoint x: 820, startPoint y: 285, endPoint x: 589, endPoint y: 284, distance: 231.0
click at [589, 284] on div "[PERSON_NAME] [PERSON_NAME] [DATE] 3:52pm Delete Edit" at bounding box center [1021, 287] width 933 height 31
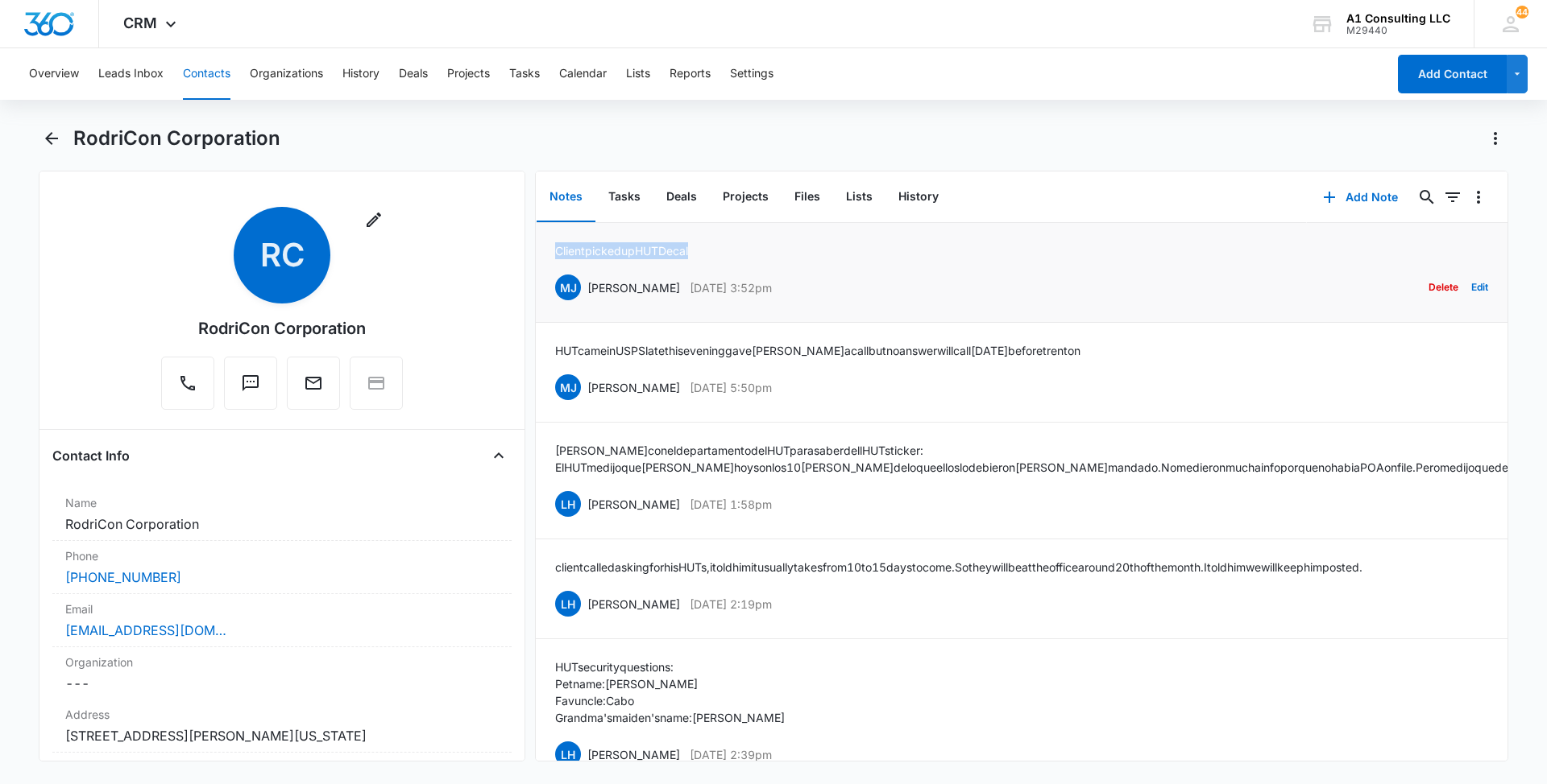
drag, startPoint x: 709, startPoint y: 246, endPoint x: 551, endPoint y: 246, distance: 158.0
click at [551, 246] on li "Client picked up HUT Decal MJ [PERSON_NAME] [DATE] 3:52pm Delete Edit" at bounding box center [1022, 273] width 972 height 100
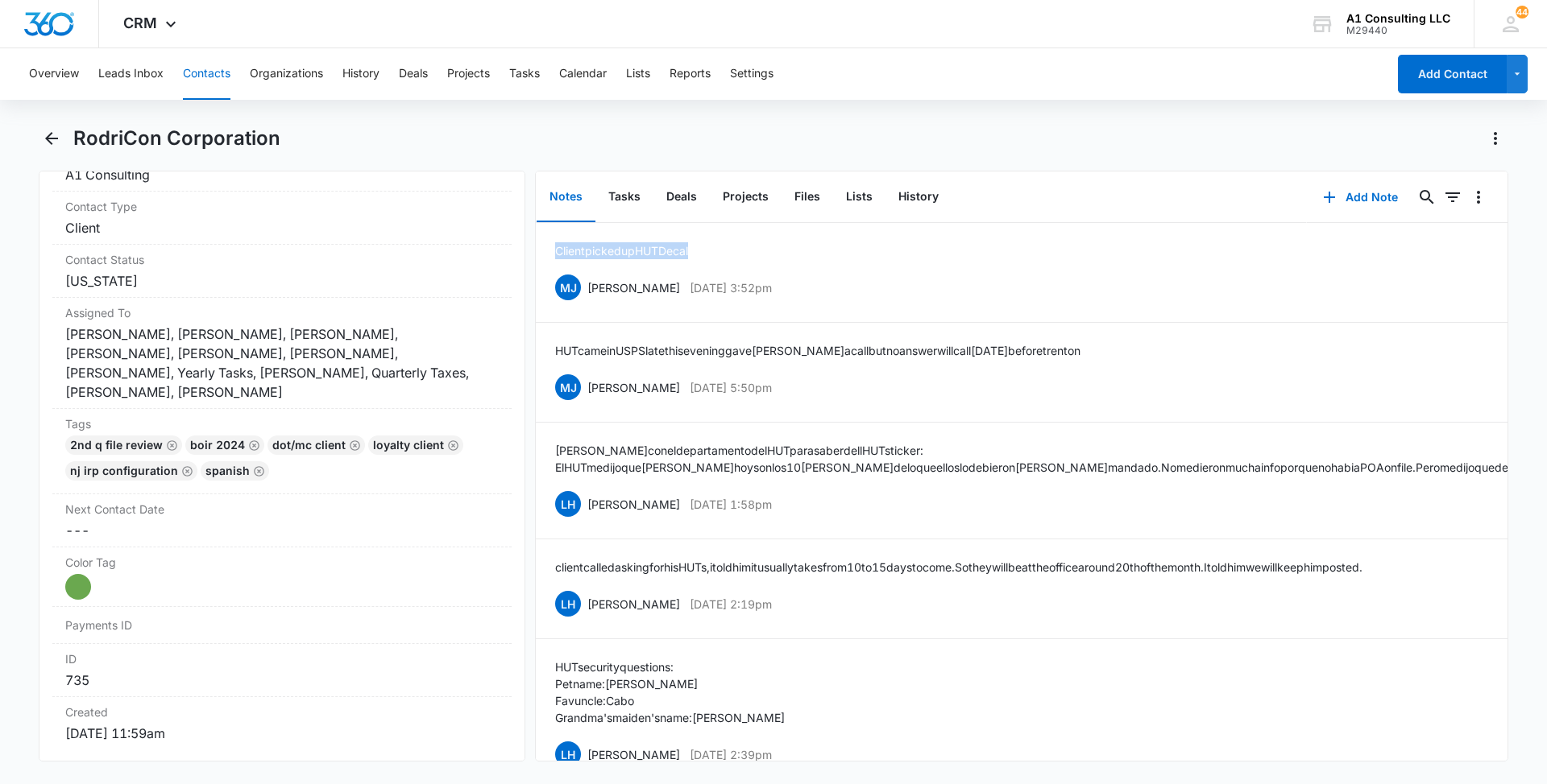
scroll to position [743, 0]
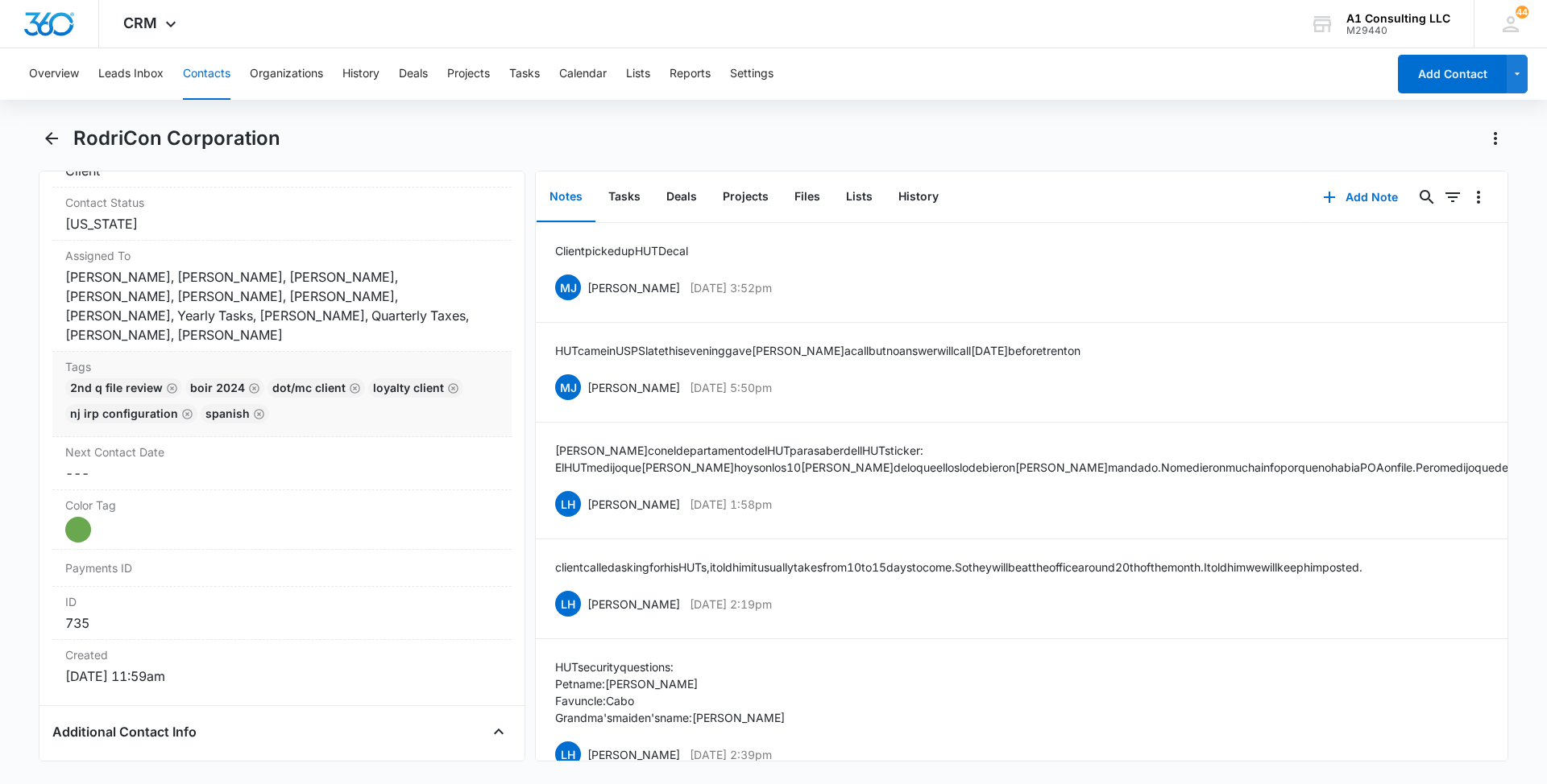
click at [383, 403] on div "2nd Q File Review BOIR 2024 DOT/MC Client LOYALTY CLIENT NJ IRP CONFIGURATION S…" at bounding box center [282, 404] width 433 height 52
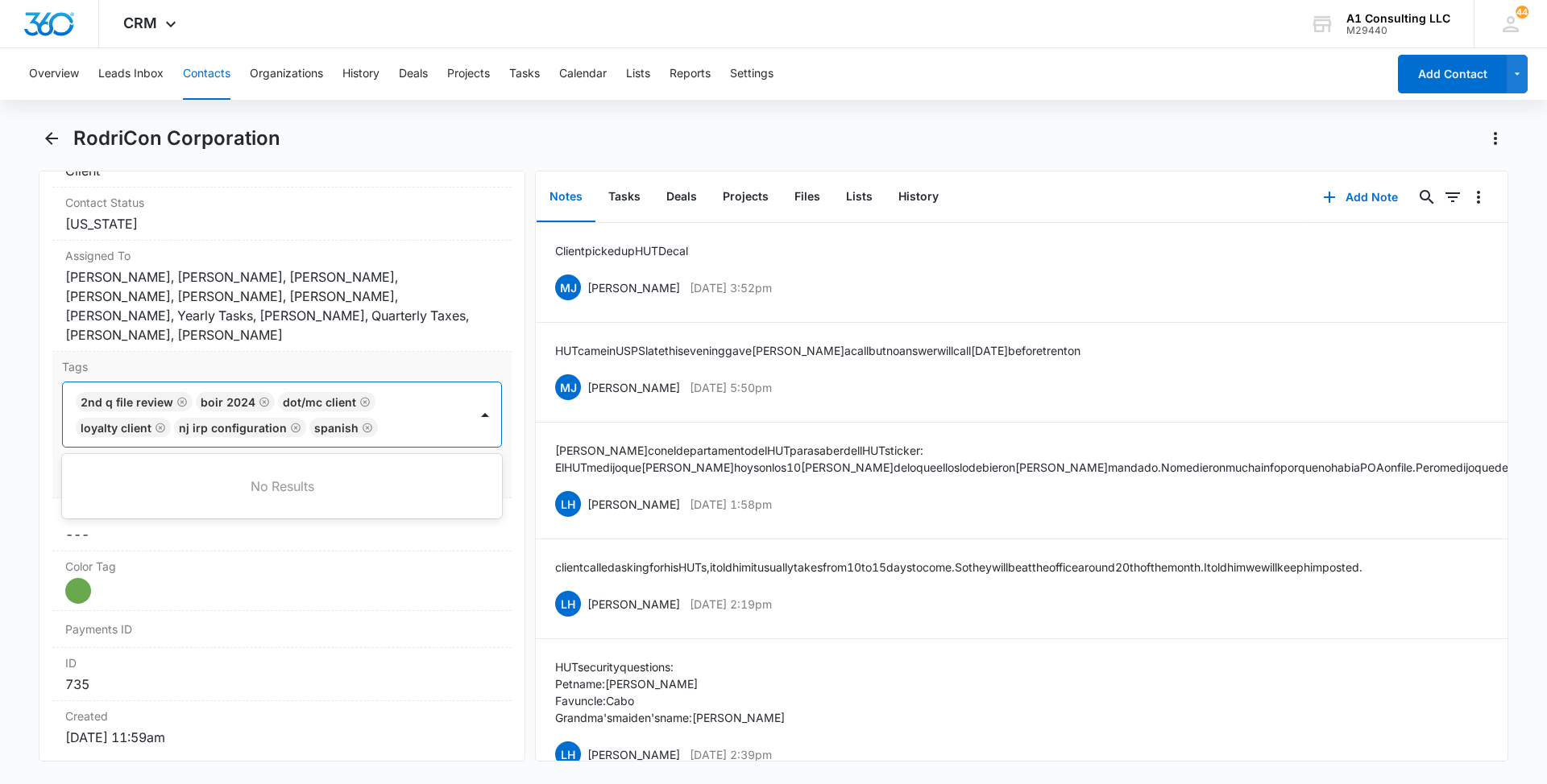
click at [392, 417] on div at bounding box center [424, 427] width 84 height 22
type input "gh"
click at [133, 507] on p "GHL Conversion" at bounding box center [123, 515] width 84 height 17
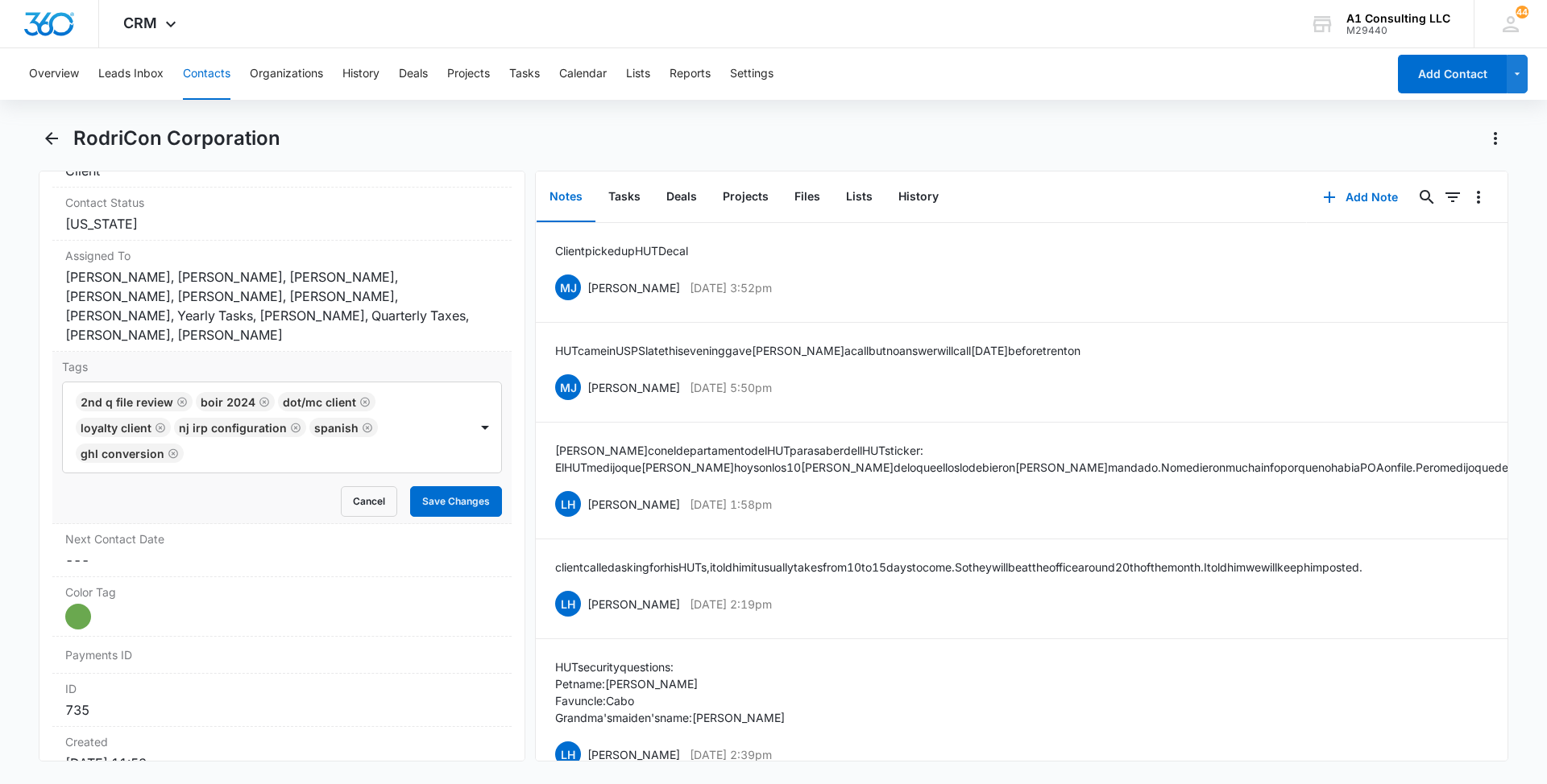
drag, startPoint x: 14, startPoint y: 448, endPoint x: 239, endPoint y: 492, distance: 229.3
click at [18, 451] on main "RodriCon Corporation Remove RC RodriCon Corporation Contact Info Name Cancel Sa…" at bounding box center [774, 453] width 1547 height 656
click at [431, 487] on button "Save Changes" at bounding box center [456, 502] width 92 height 31
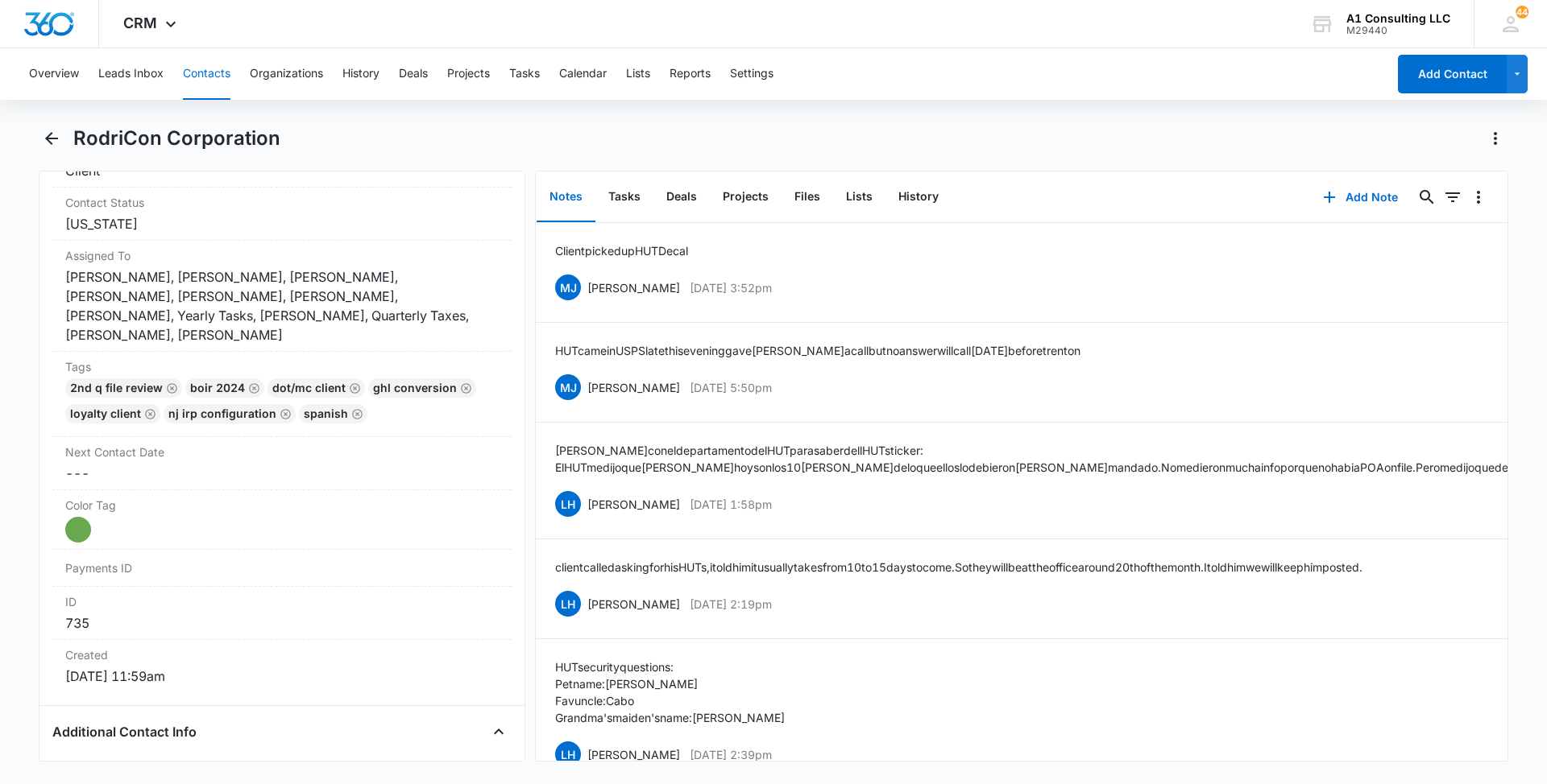
click at [225, 80] on button "Contacts" at bounding box center [206, 74] width 48 height 52
